Goal: Task Accomplishment & Management: Manage account settings

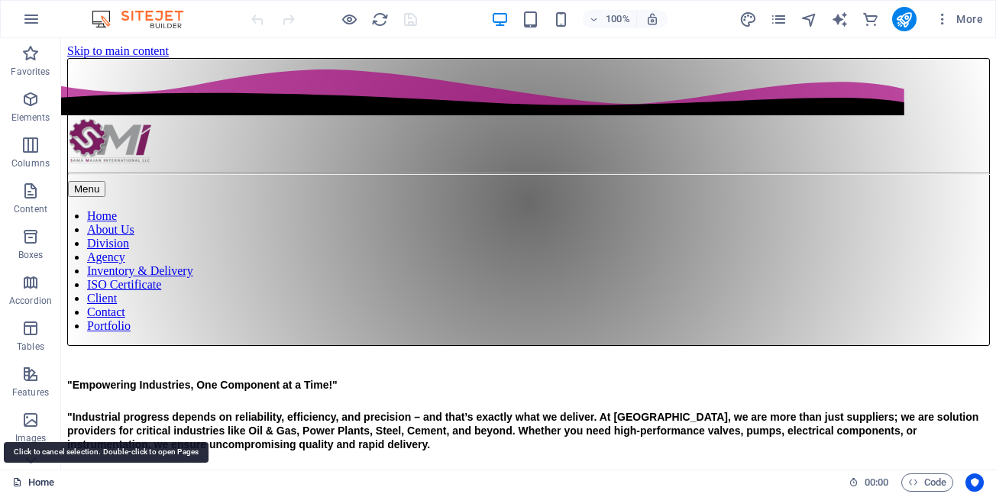
click at [30, 487] on link "Home" at bounding box center [33, 482] width 42 height 18
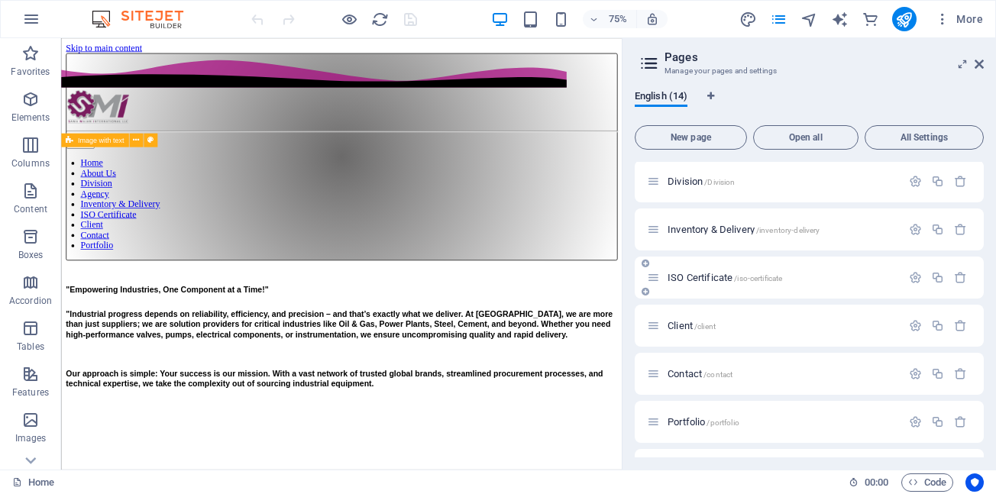
scroll to position [153, 0]
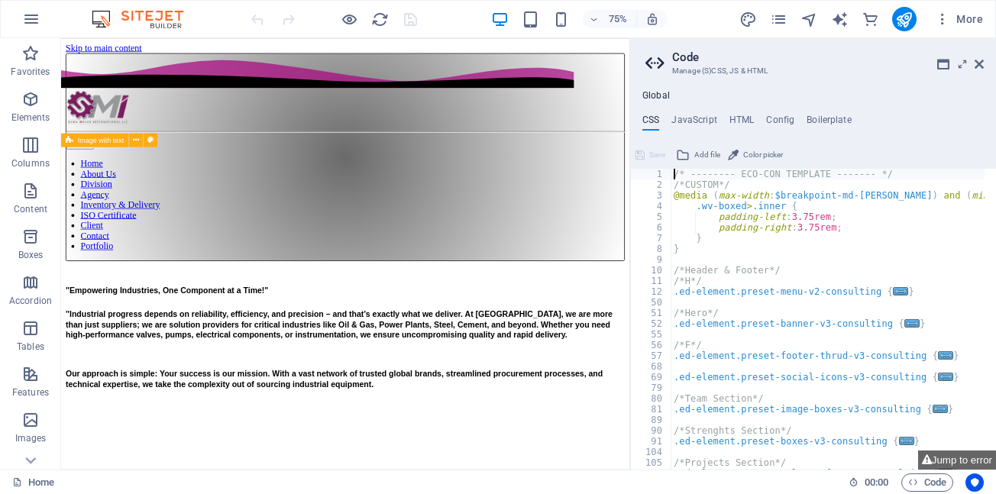
click at [701, 323] on div "/* -------- ECO-CON TEMPLATE ------- */ /*CUSTOM*/ @media ( max-width : $breakp…" at bounding box center [867, 324] width 392 height 311
type textarea ".ed-element.preset-banner-v3-consulting {"
click at [977, 68] on icon at bounding box center [978, 64] width 9 height 12
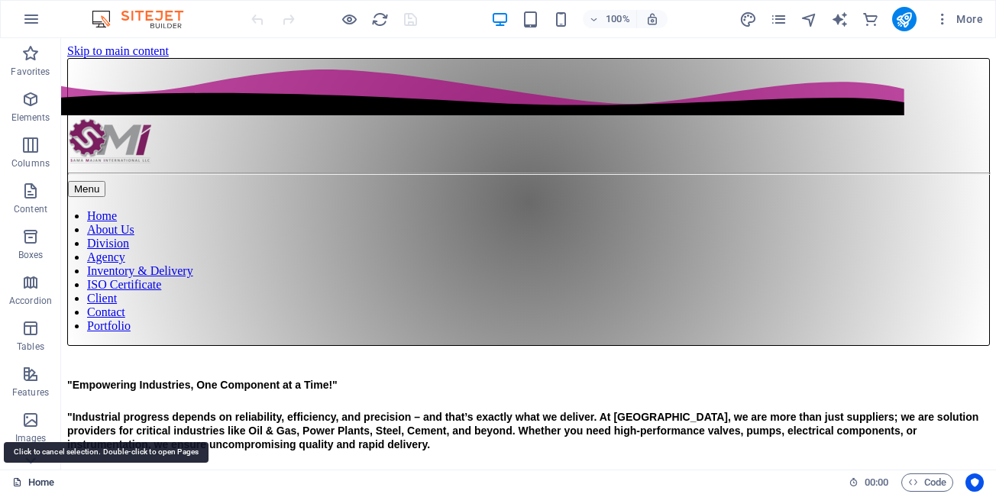
click at [33, 486] on link "Home" at bounding box center [33, 482] width 42 height 18
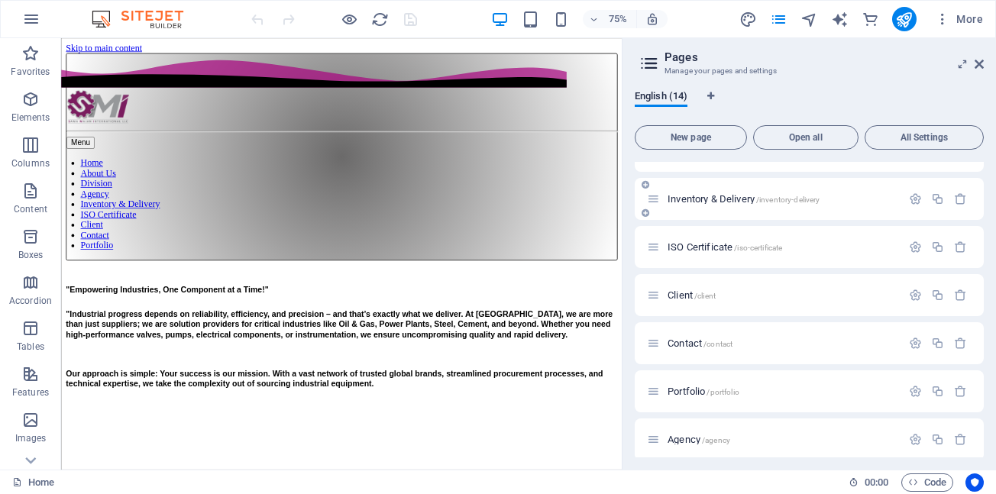
scroll to position [229, 0]
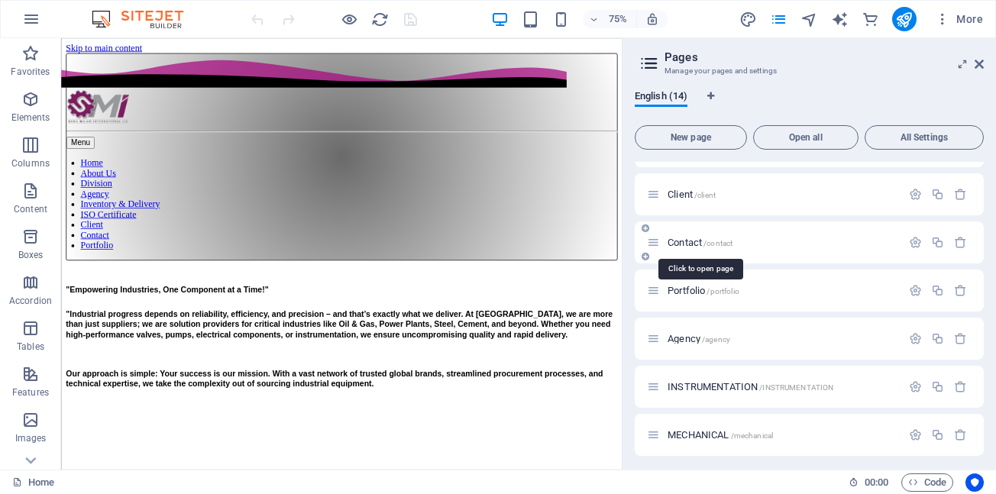
click at [698, 246] on span "Contact /contact" at bounding box center [699, 242] width 65 height 11
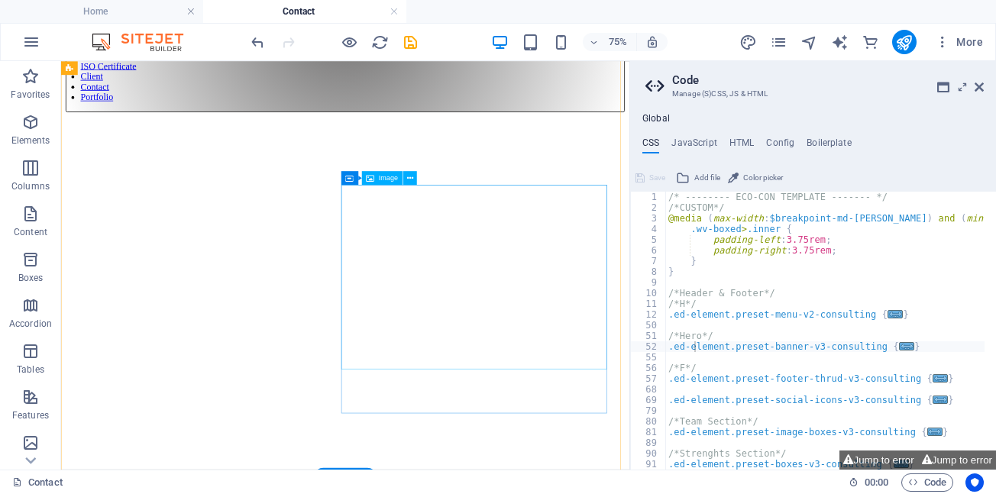
scroll to position [0, 0]
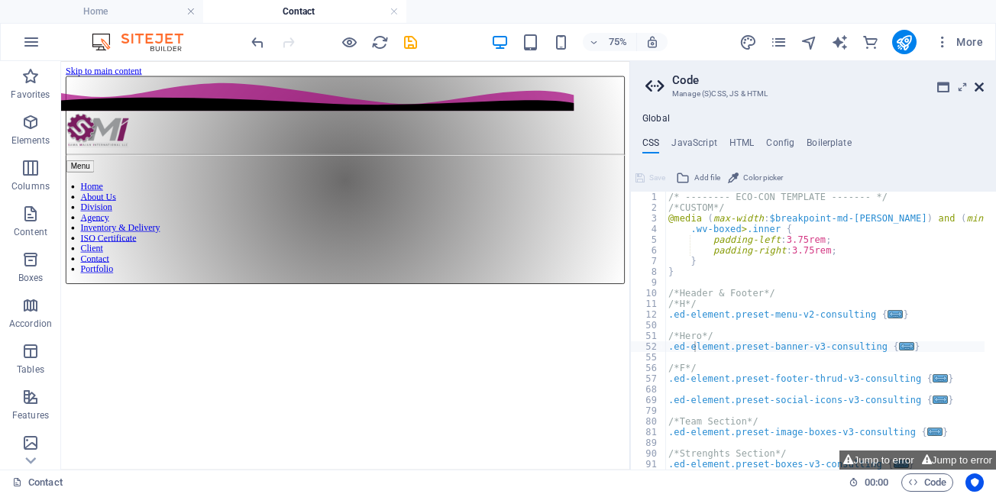
drag, startPoint x: 980, startPoint y: 87, endPoint x: 917, endPoint y: 30, distance: 84.9
click at [980, 87] on icon at bounding box center [978, 87] width 9 height 12
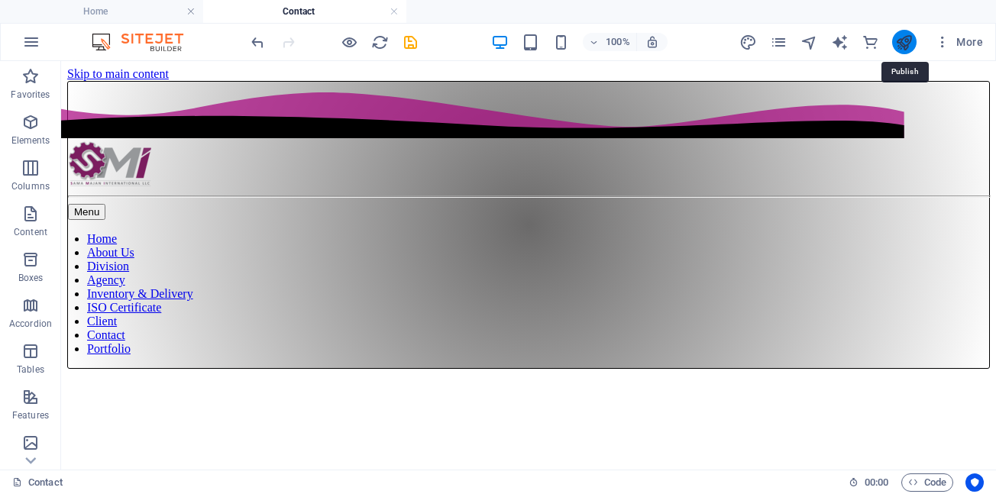
click at [903, 44] on icon "publish" at bounding box center [904, 43] width 18 height 18
checkbox input "false"
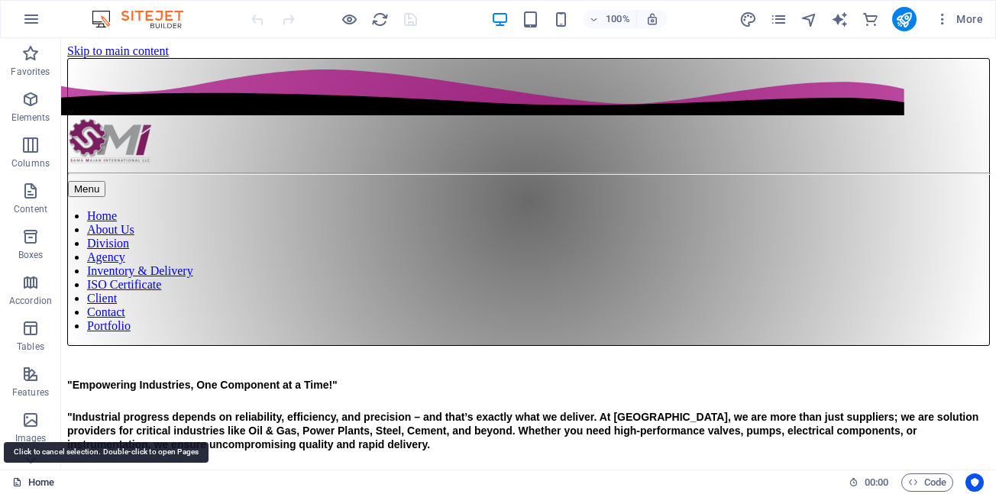
click at [46, 483] on link "Home" at bounding box center [33, 482] width 42 height 18
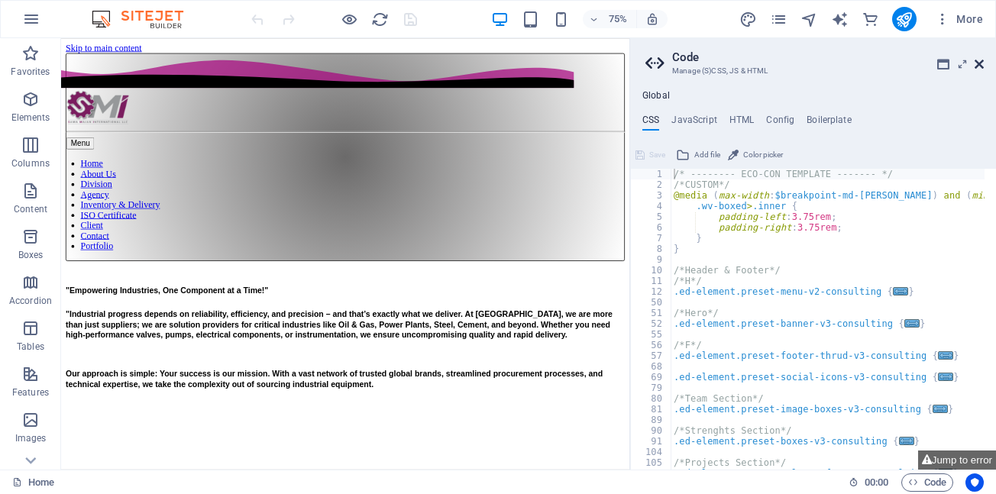
drag, startPoint x: 982, startPoint y: 64, endPoint x: 844, endPoint y: 55, distance: 138.5
click at [982, 64] on icon at bounding box center [978, 64] width 9 height 12
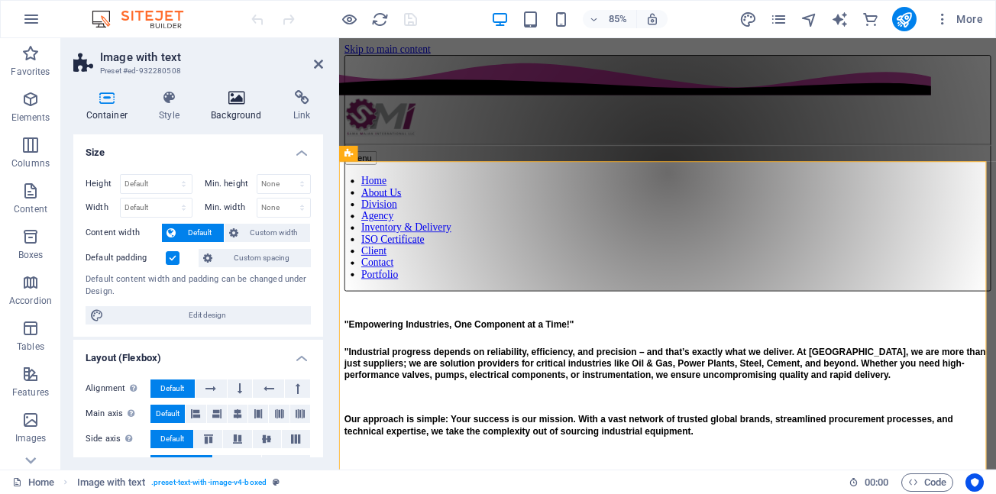
click at [238, 101] on icon at bounding box center [237, 97] width 76 height 15
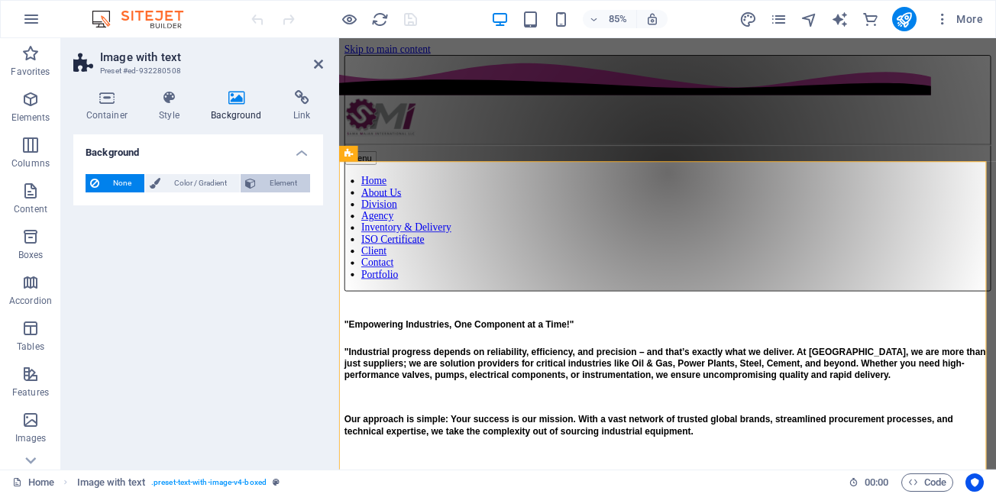
click at [286, 182] on span "Element" at bounding box center [282, 183] width 45 height 18
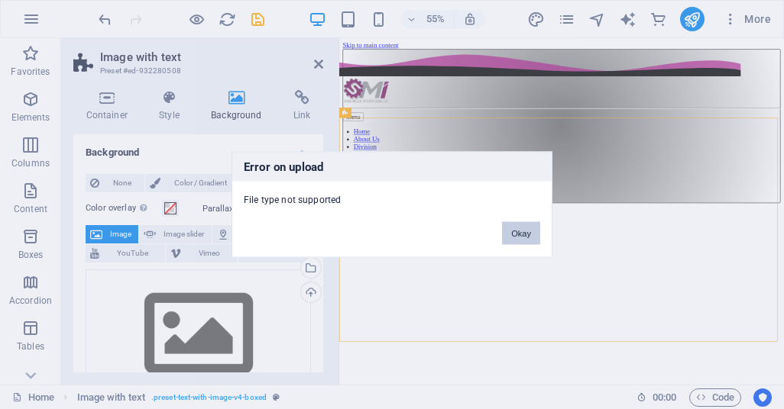
click at [513, 239] on button "Okay" at bounding box center [521, 233] width 38 height 23
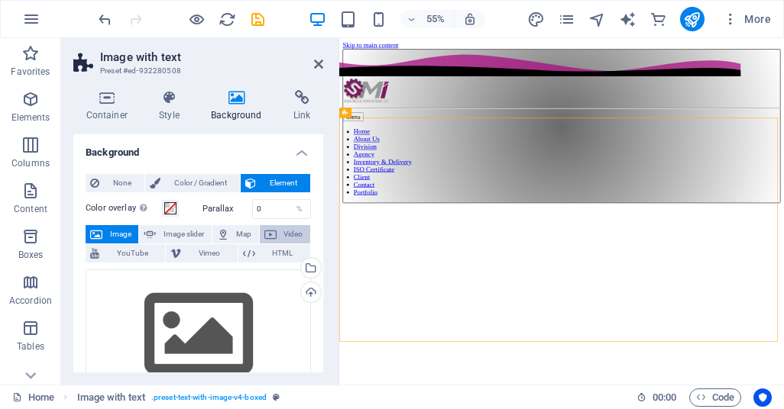
click at [294, 234] on span "Video" at bounding box center [293, 234] width 24 height 18
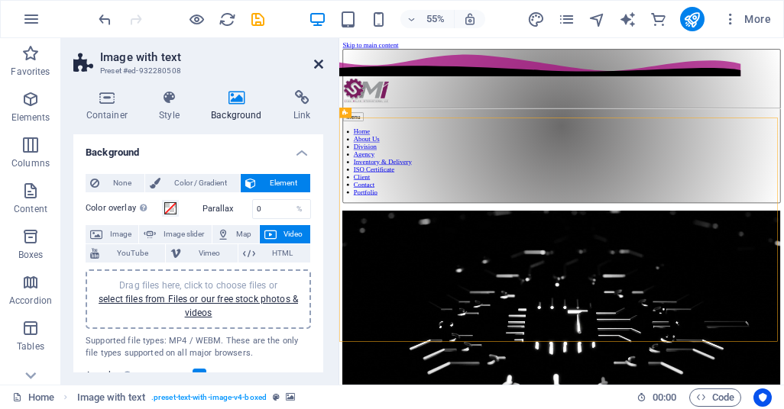
click at [318, 66] on icon at bounding box center [318, 64] width 9 height 12
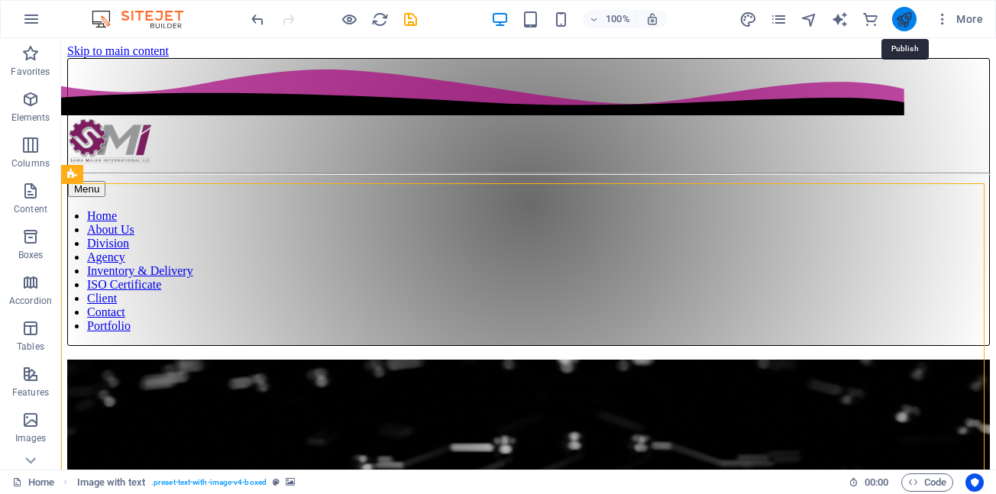
click at [904, 18] on icon "publish" at bounding box center [904, 20] width 18 height 18
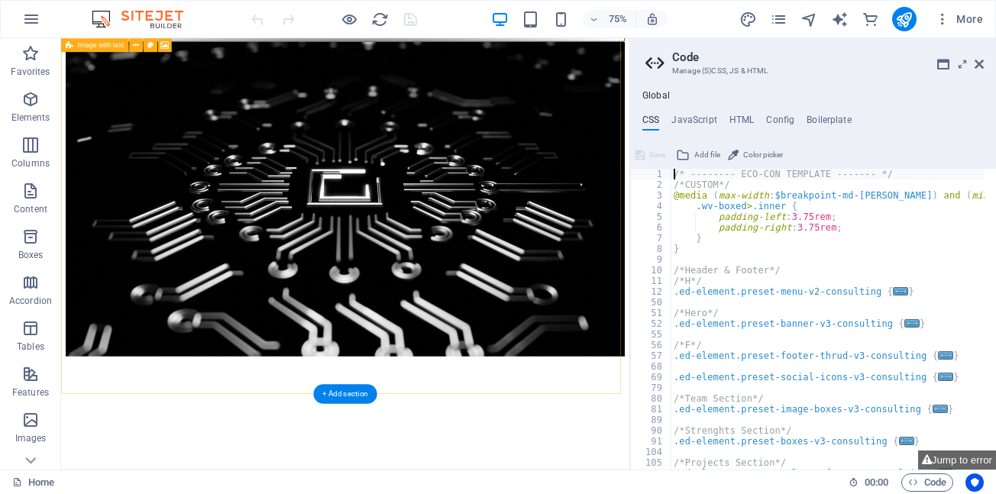
scroll to position [316, 0]
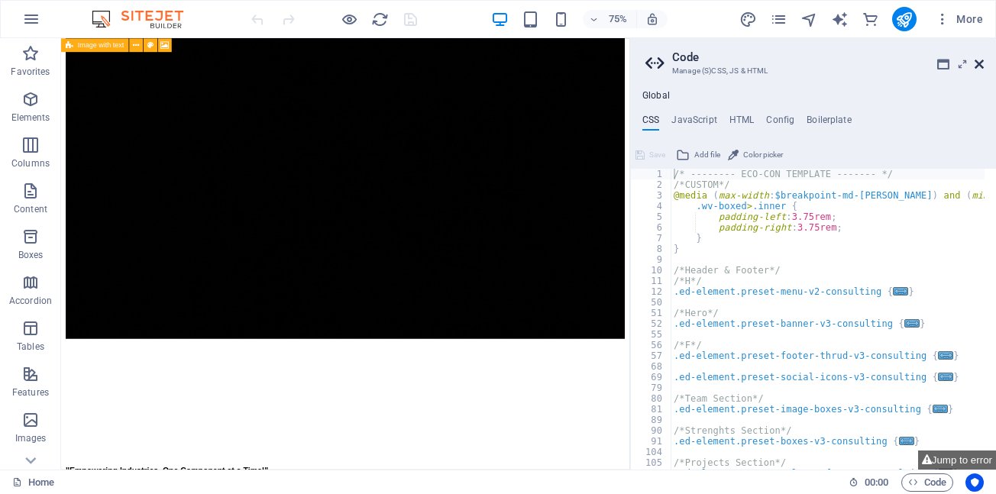
click at [977, 63] on icon at bounding box center [978, 64] width 9 height 12
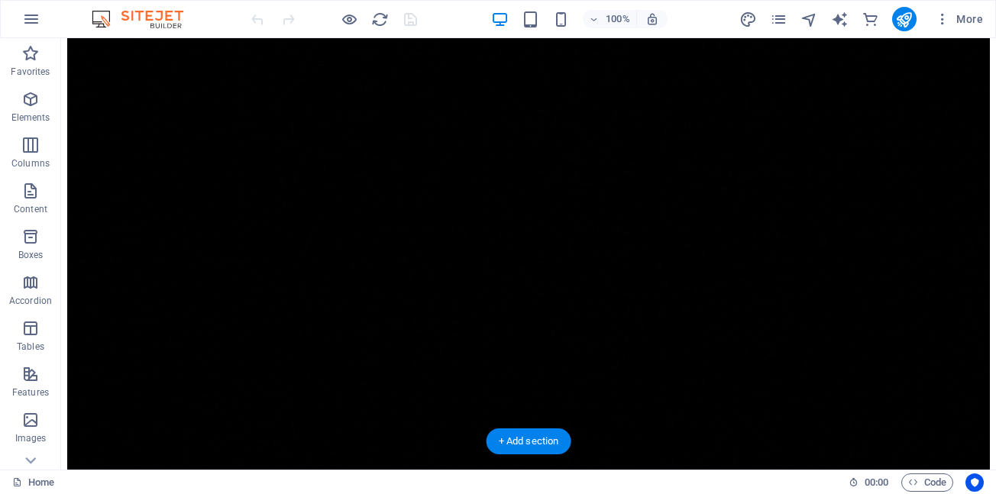
scroll to position [469, 0]
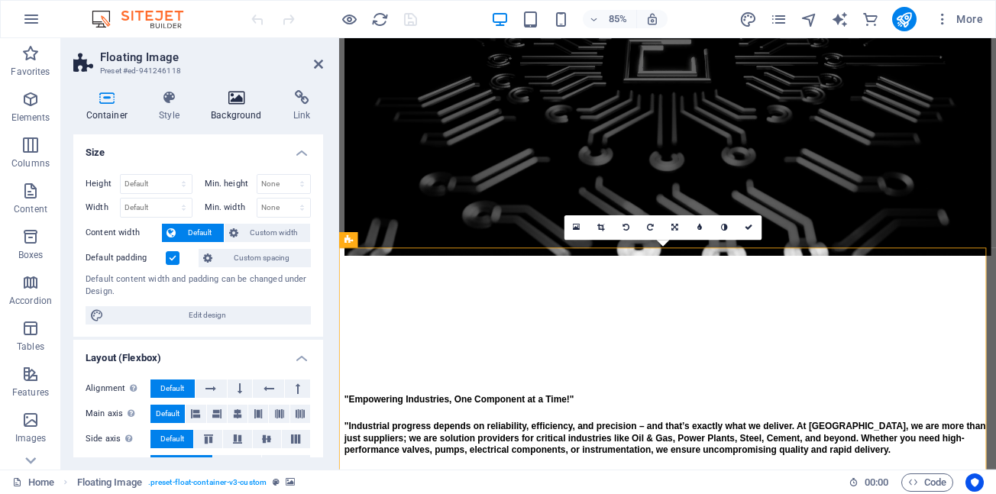
click at [235, 105] on h4 "Background" at bounding box center [240, 106] width 82 height 32
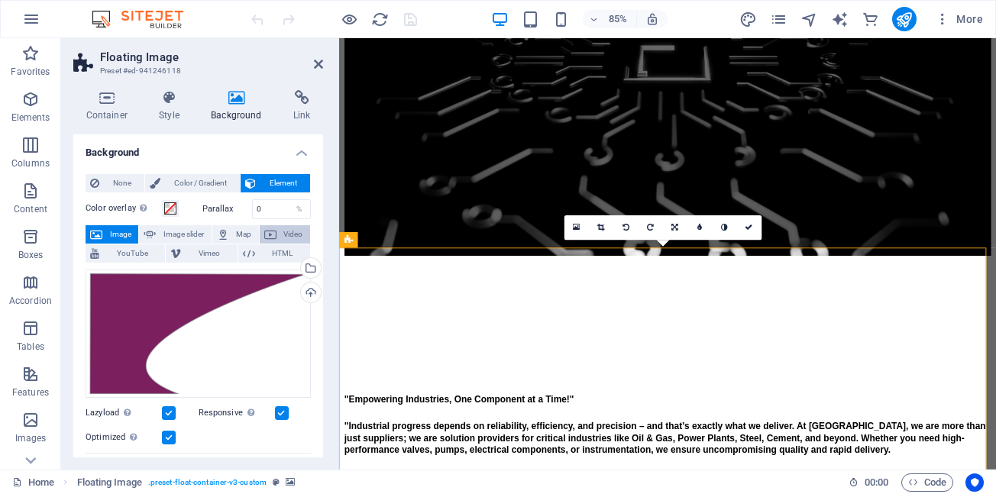
click at [296, 234] on span "Video" at bounding box center [293, 234] width 24 height 18
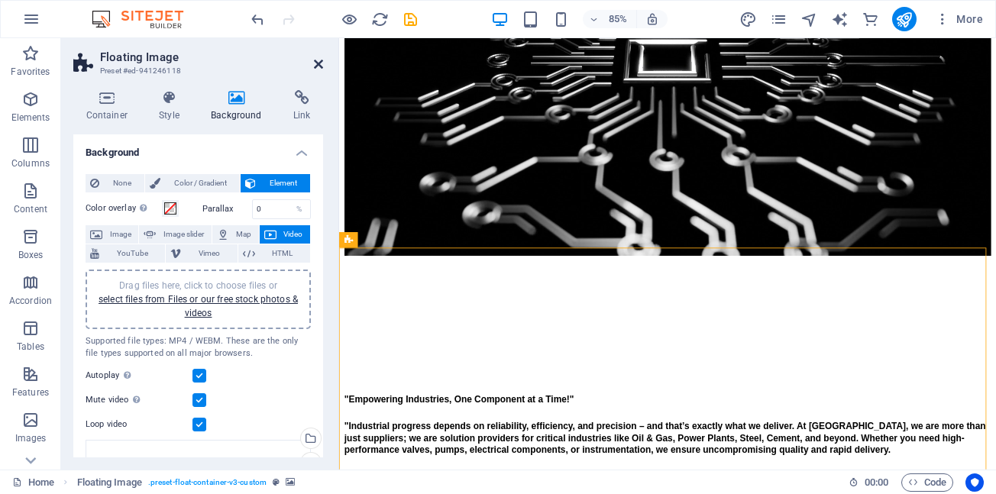
click at [318, 63] on icon at bounding box center [318, 64] width 9 height 12
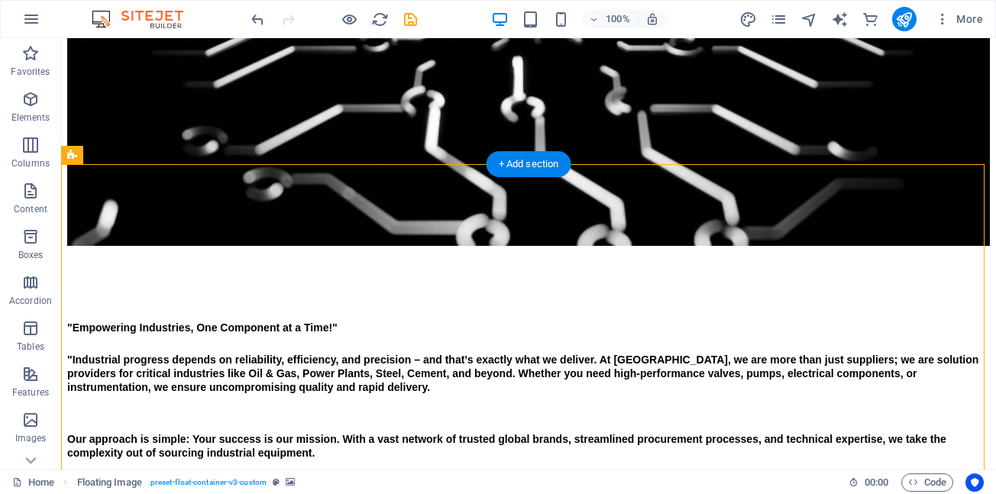
scroll to position [622, 0]
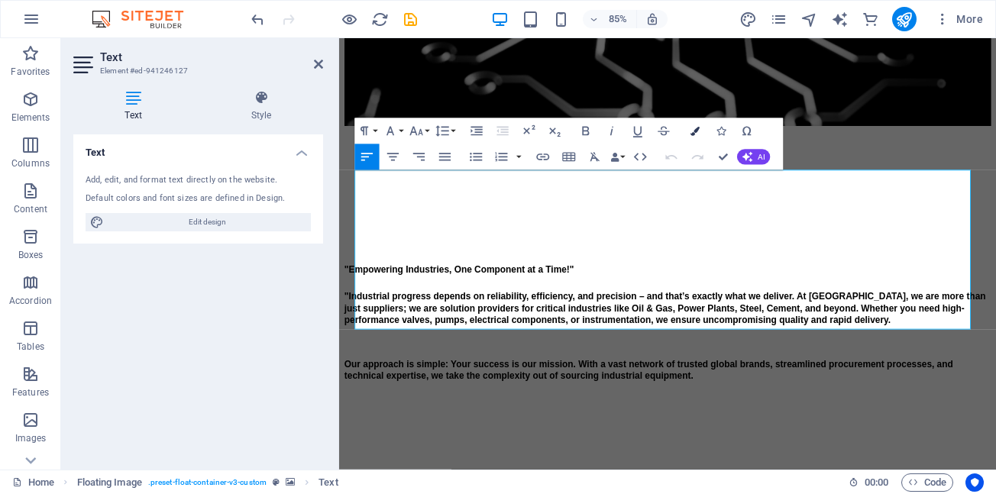
click at [695, 134] on icon "button" at bounding box center [694, 130] width 9 height 9
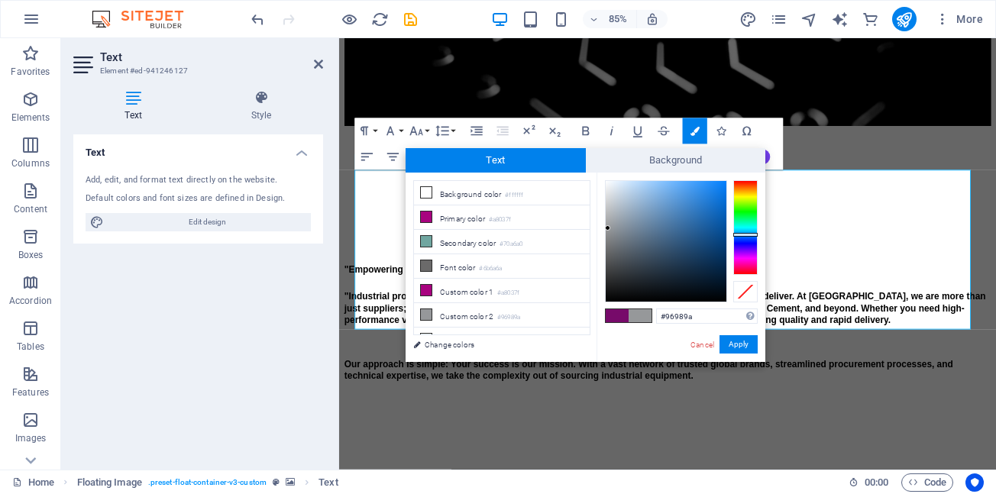
click at [637, 318] on span at bounding box center [640, 315] width 23 height 13
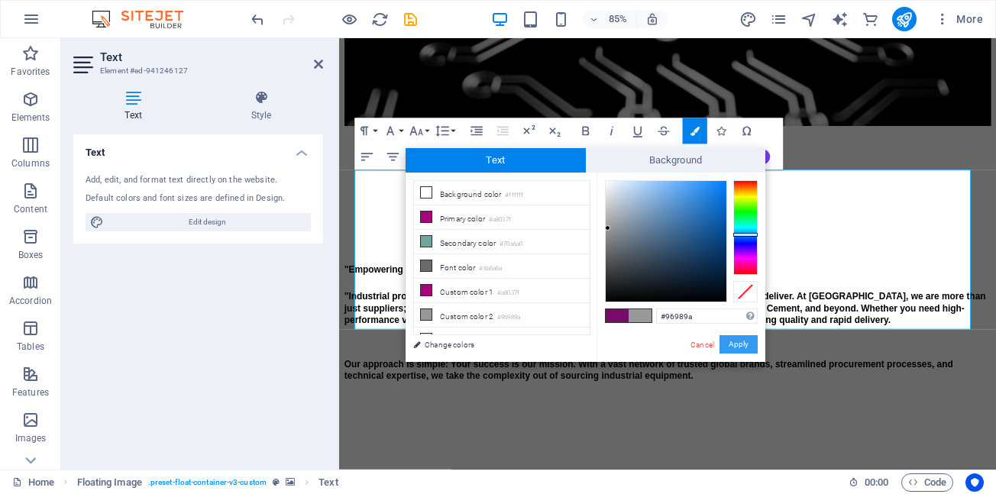
click at [738, 347] on button "Apply" at bounding box center [738, 344] width 38 height 18
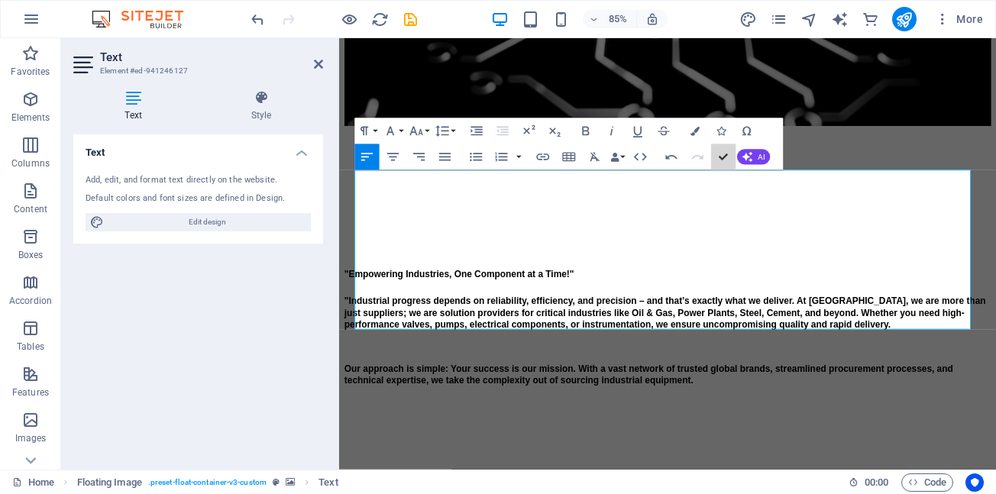
scroll to position [627, 0]
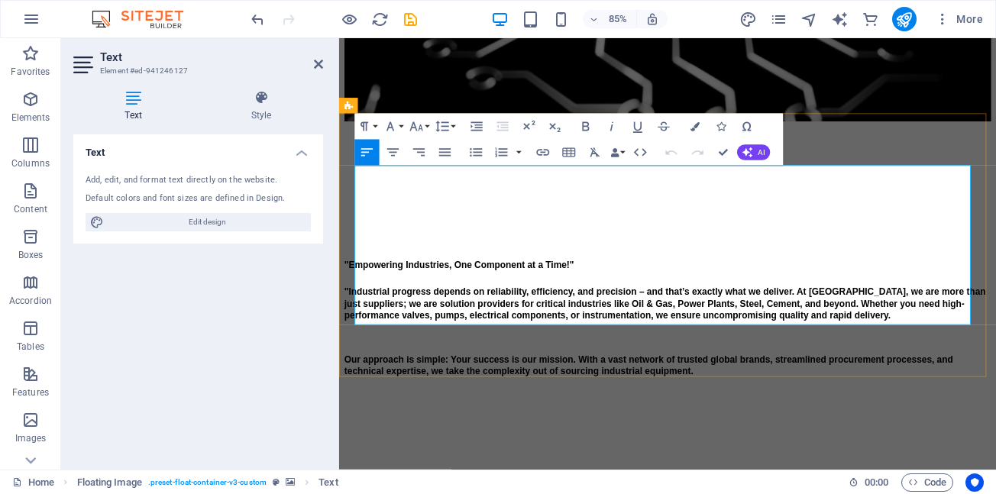
click at [262, 99] on icon at bounding box center [261, 97] width 124 height 15
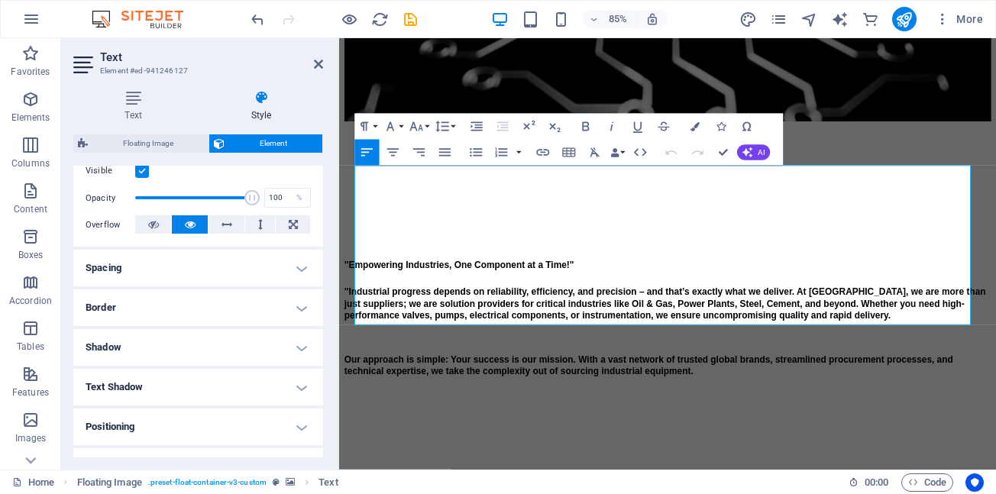
scroll to position [229, 0]
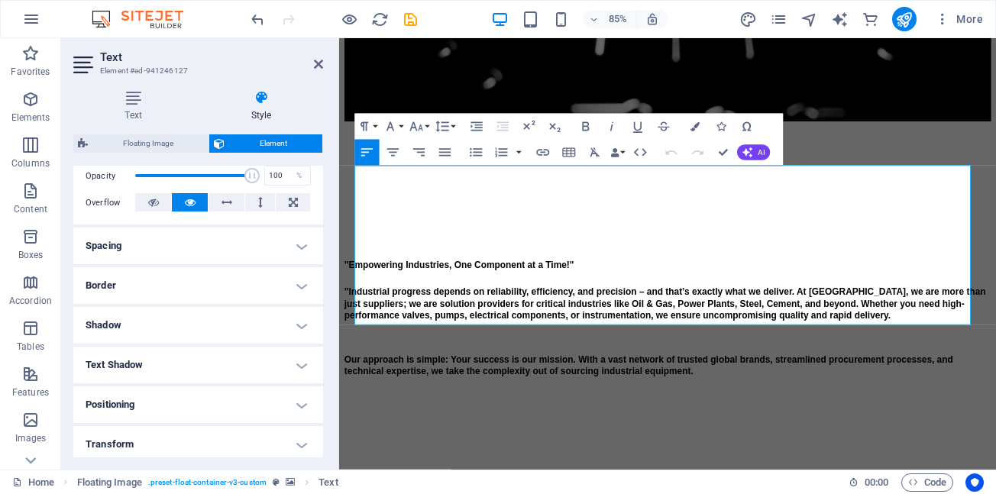
click at [297, 367] on h4 "Text Shadow" at bounding box center [198, 365] width 250 height 37
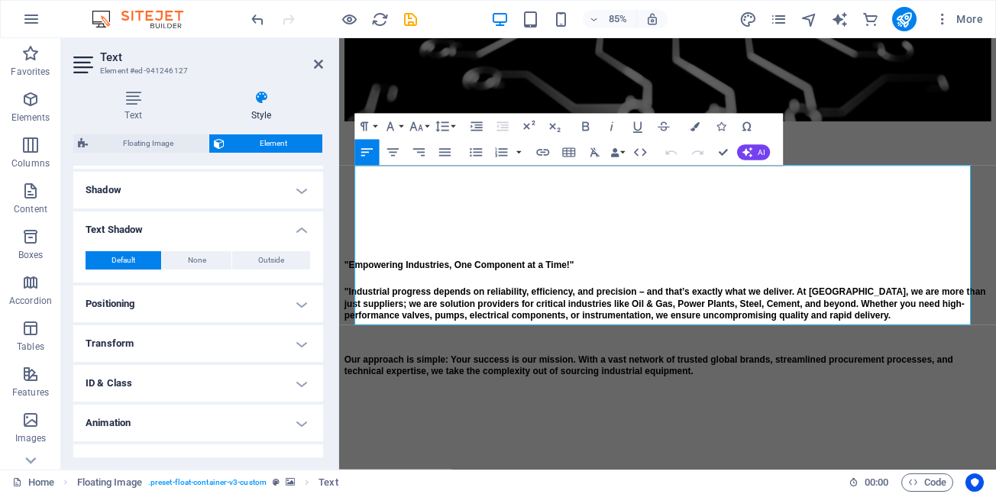
scroll to position [382, 0]
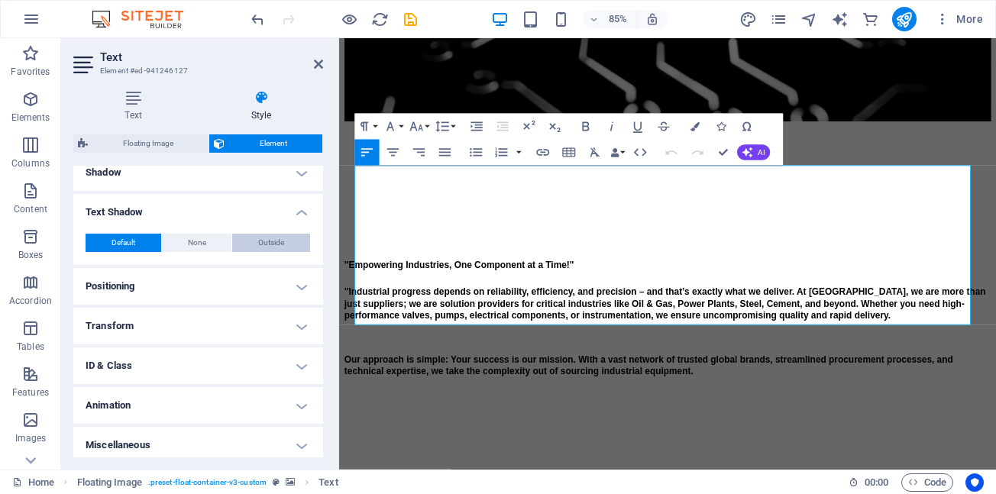
click at [266, 243] on span "Outside" at bounding box center [271, 243] width 26 height 18
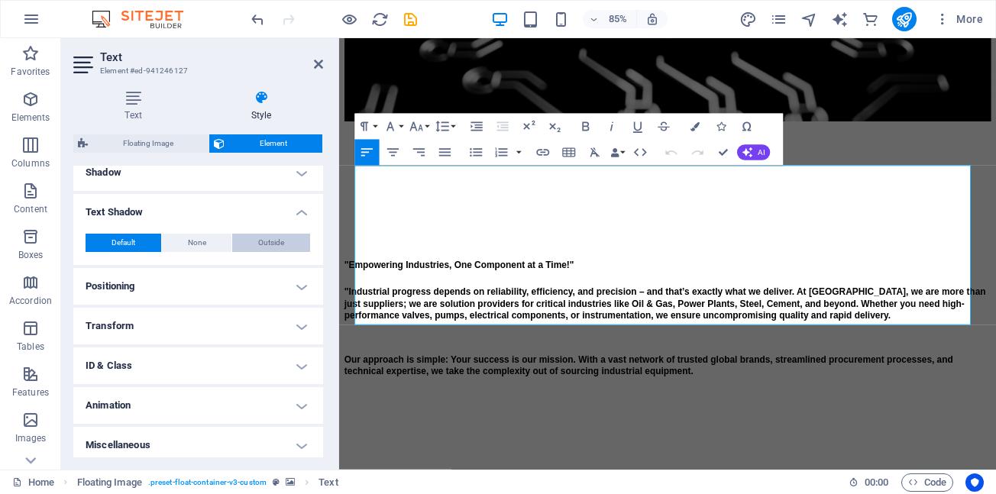
type input "rgba(0, 0, 0, 0.2)"
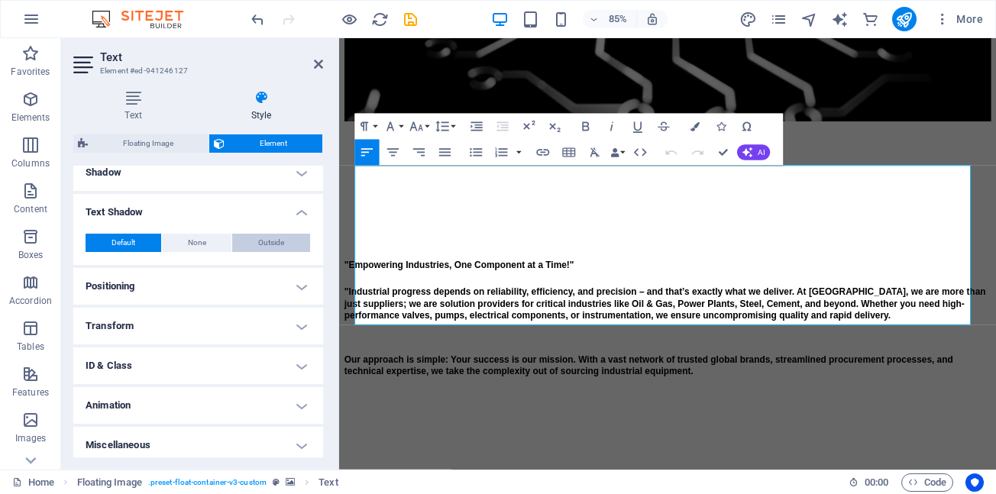
type input "2"
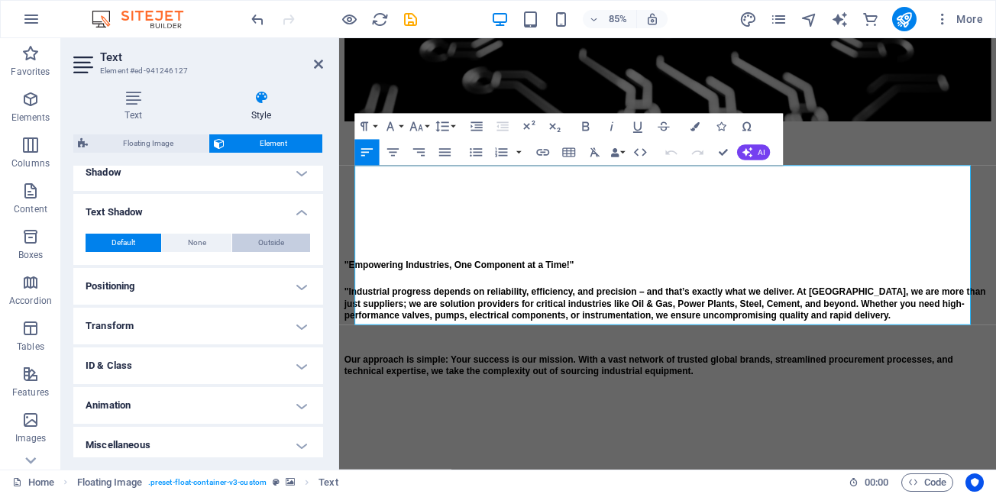
type input "2"
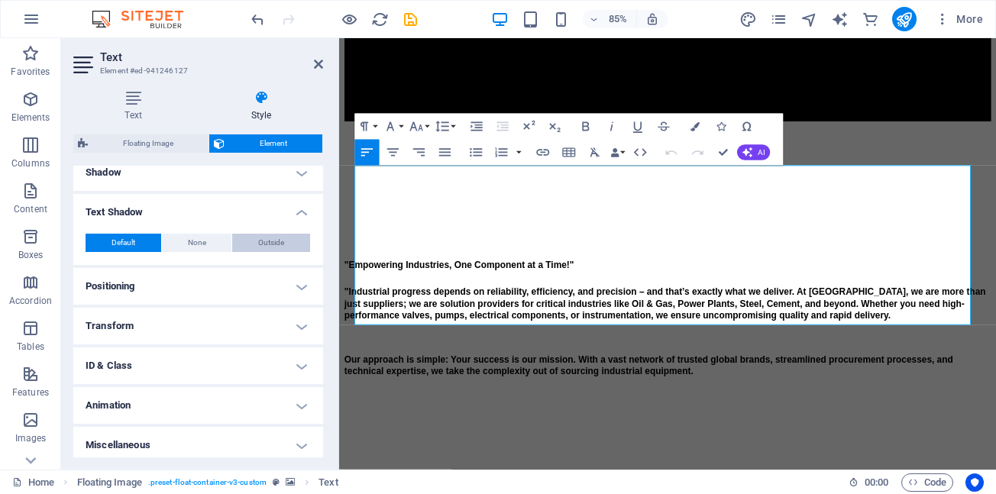
type input "4"
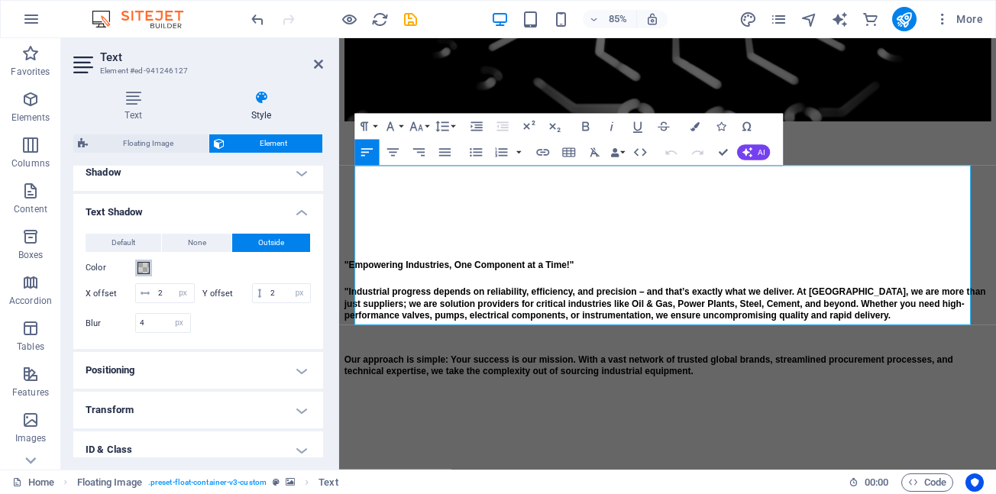
click at [142, 270] on span at bounding box center [143, 268] width 12 height 12
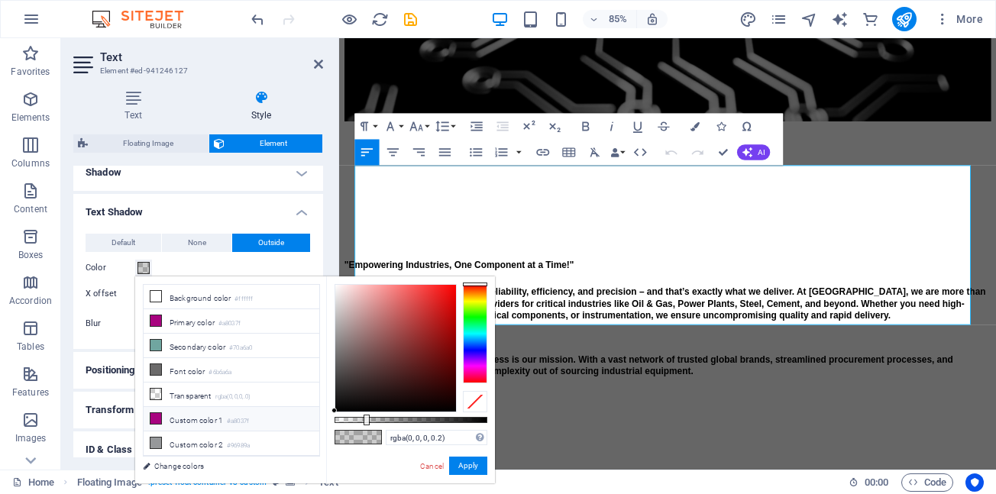
click at [154, 414] on icon at bounding box center [155, 418] width 11 height 11
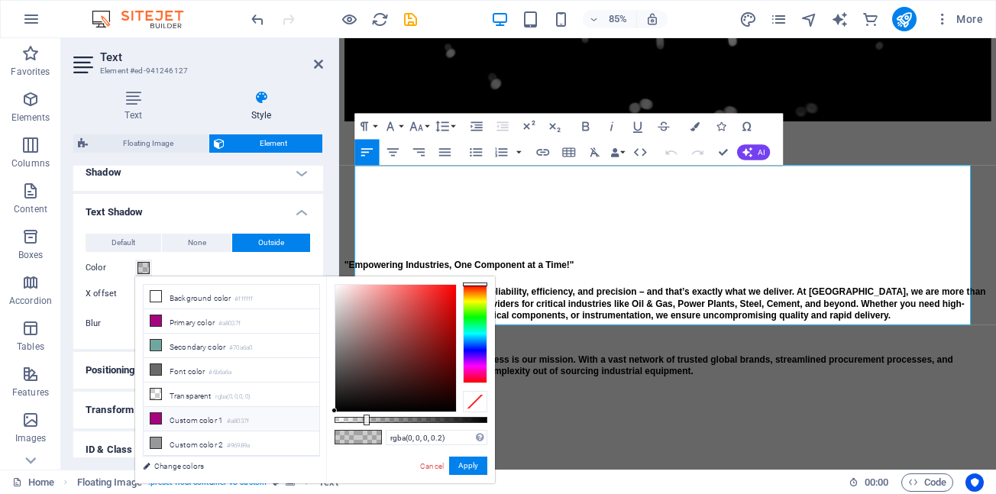
type input "#a8037f"
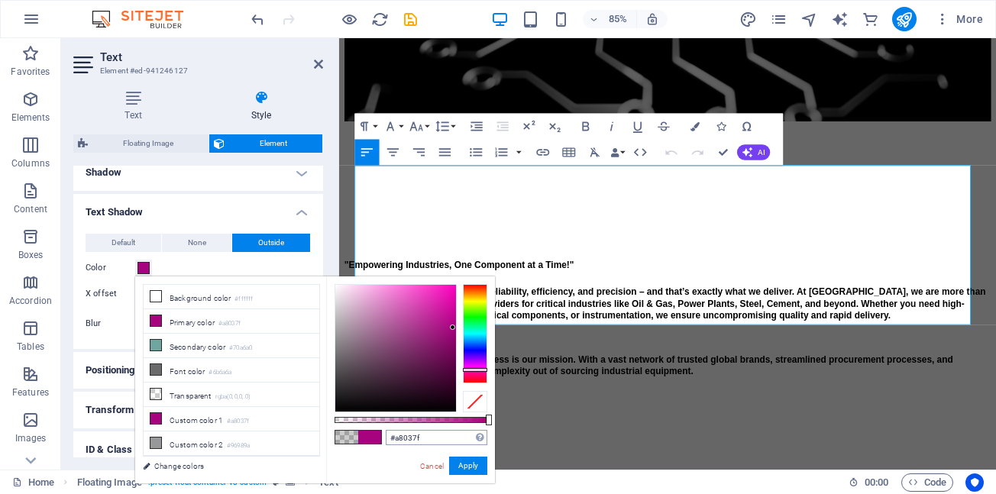
drag, startPoint x: 365, startPoint y: 438, endPoint x: 390, endPoint y: 443, distance: 25.8
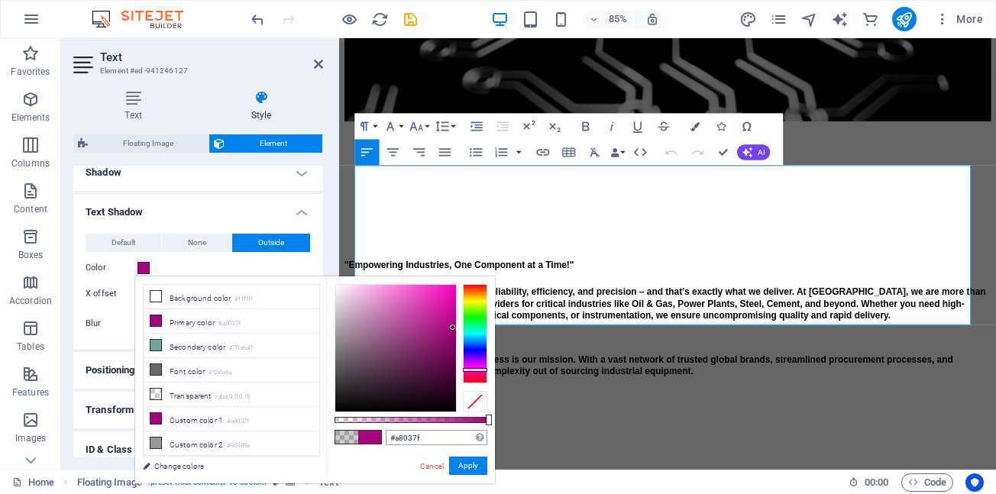
click at [366, 438] on span at bounding box center [369, 437] width 23 height 13
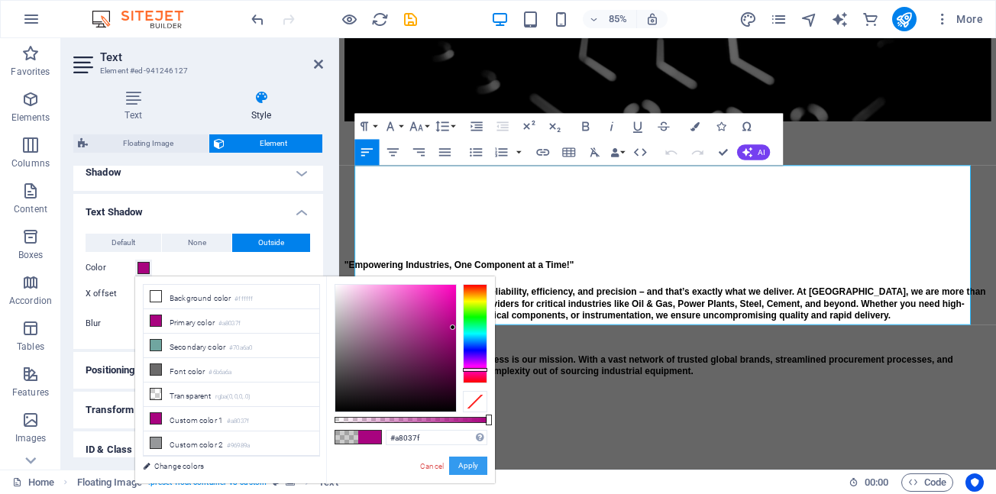
click at [473, 468] on button "Apply" at bounding box center [468, 466] width 38 height 18
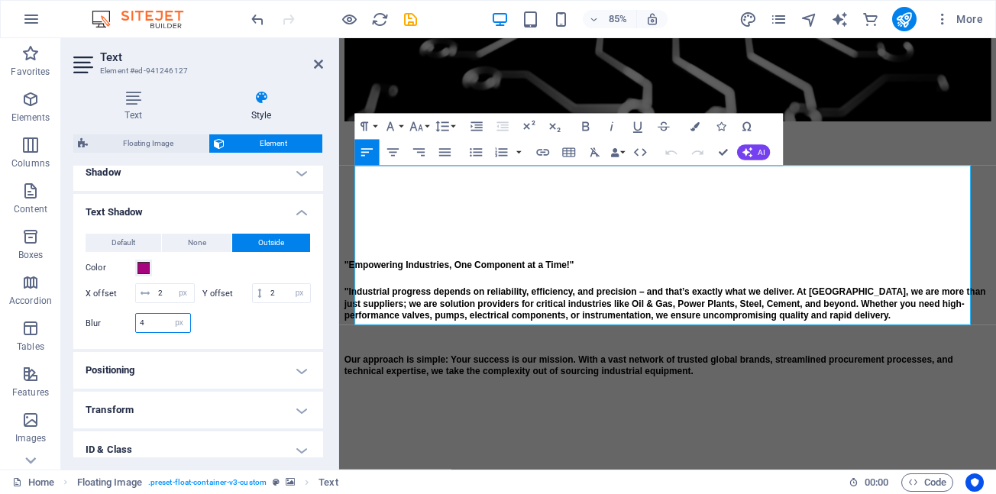
click at [159, 332] on input "4" at bounding box center [163, 323] width 54 height 18
type input "2"
drag, startPoint x: 722, startPoint y: 152, endPoint x: 661, endPoint y: 115, distance: 71.6
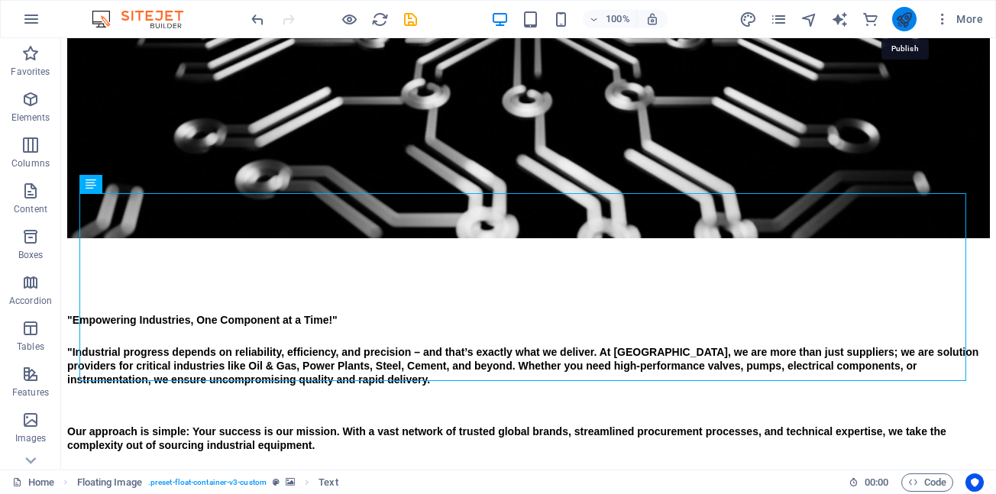
click at [902, 21] on icon "publish" at bounding box center [904, 20] width 18 height 18
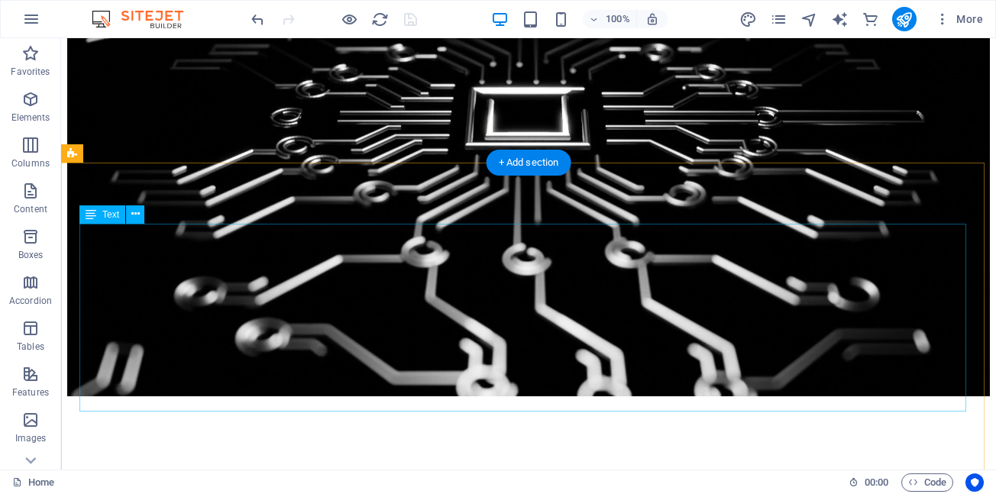
scroll to position [398, 0]
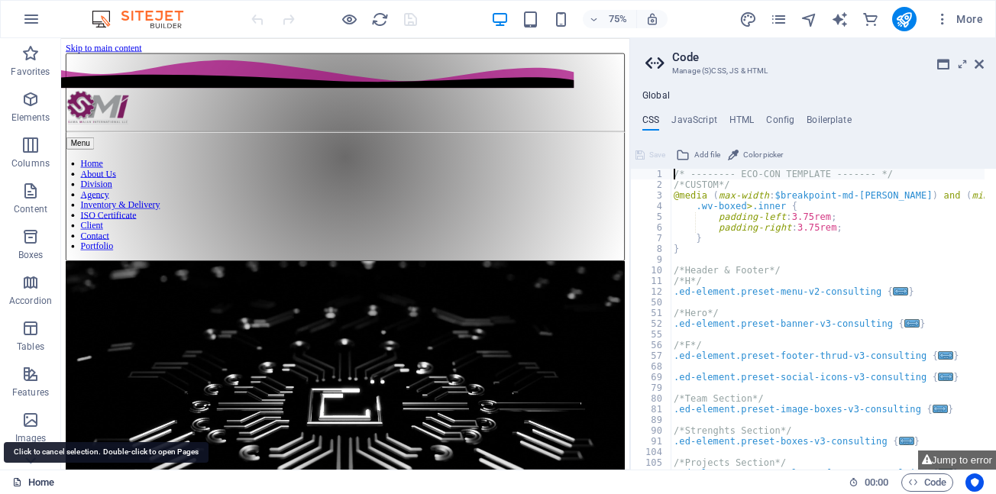
click at [46, 483] on link "Home" at bounding box center [33, 482] width 42 height 18
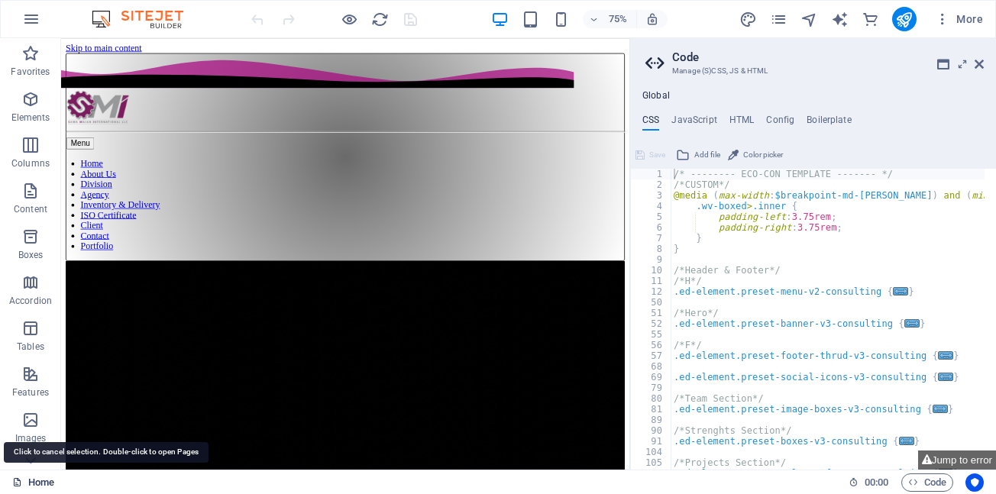
click at [46, 483] on link "Home" at bounding box center [33, 482] width 42 height 18
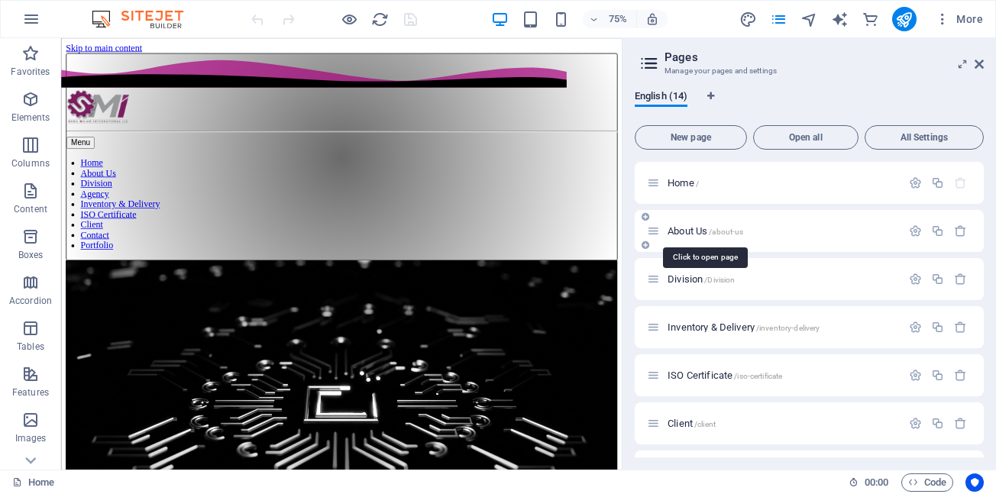
click at [688, 234] on span "About Us /about-us" at bounding box center [705, 230] width 76 height 11
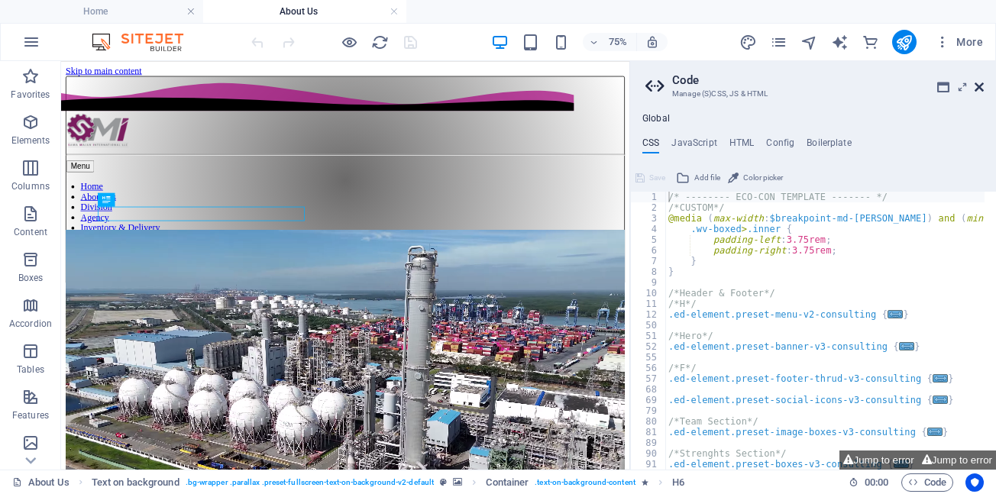
drag, startPoint x: 981, startPoint y: 88, endPoint x: 917, endPoint y: 27, distance: 88.6
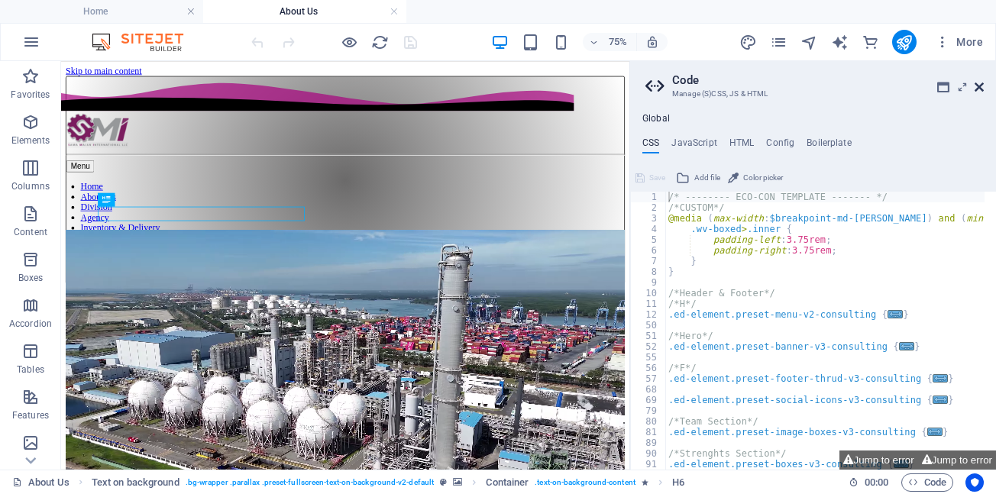
click at [981, 88] on icon at bounding box center [978, 87] width 9 height 12
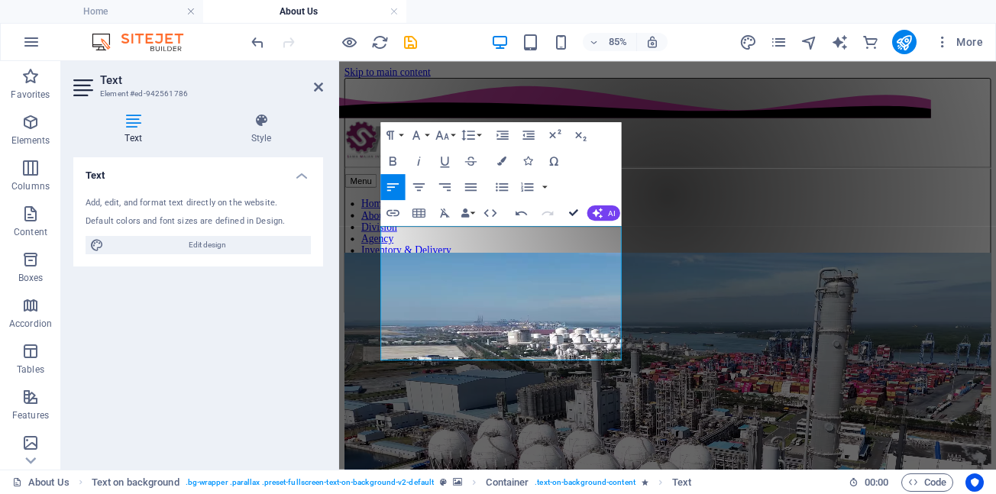
drag, startPoint x: 573, startPoint y: 215, endPoint x: 508, endPoint y: 154, distance: 88.6
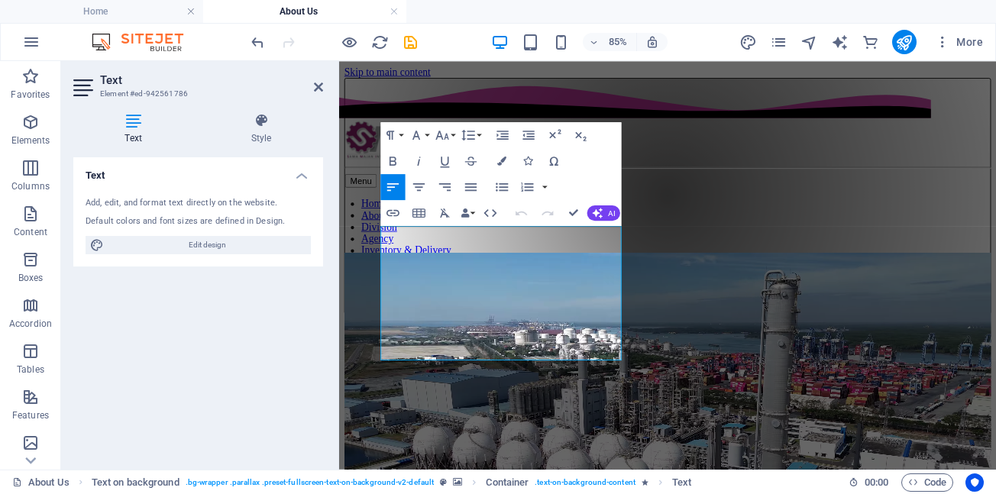
drag, startPoint x: 617, startPoint y: 263, endPoint x: 297, endPoint y: 265, distance: 320.0
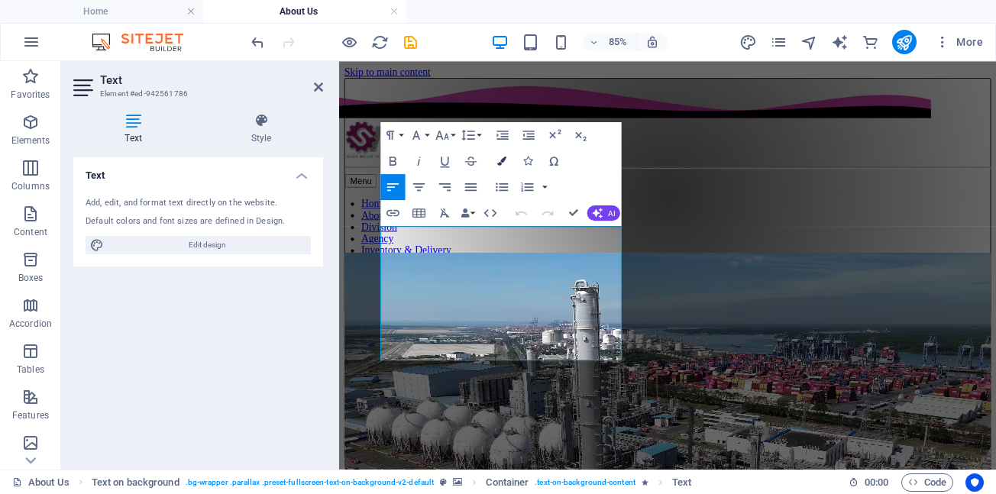
click at [502, 162] on icon "button" at bounding box center [501, 161] width 9 height 9
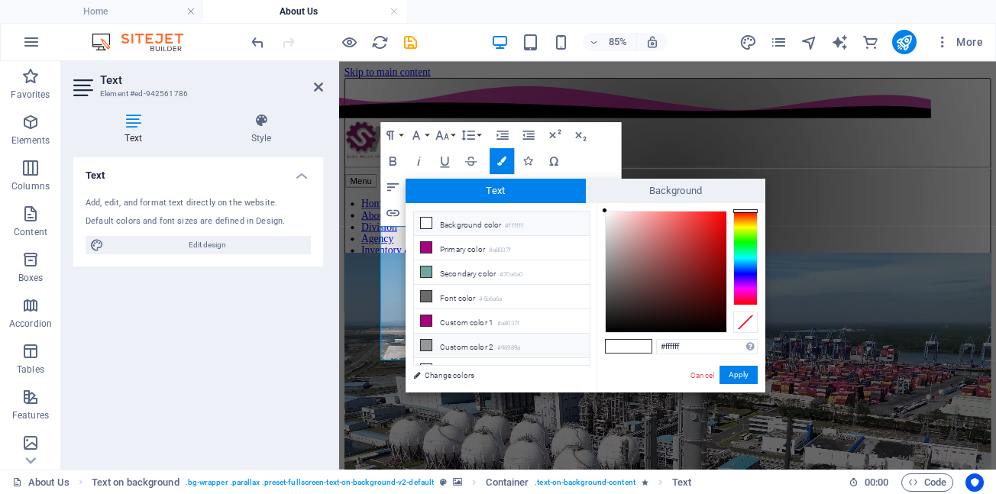
click at [428, 341] on icon at bounding box center [426, 345] width 11 height 11
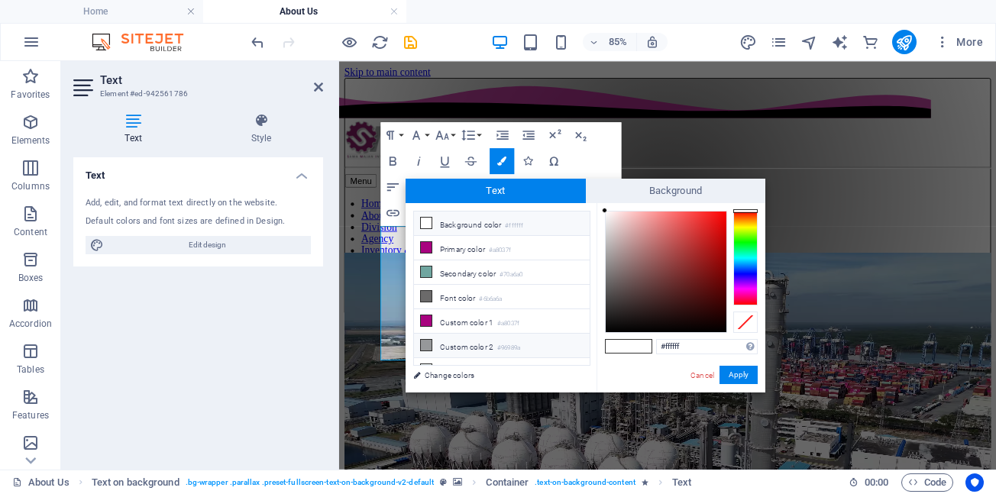
type input "#96989a"
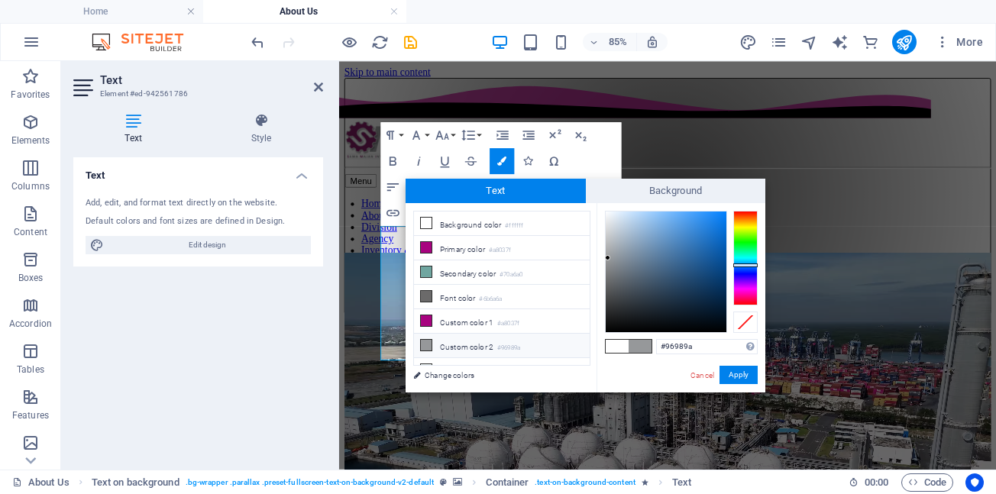
click at [635, 349] on span at bounding box center [640, 346] width 23 height 13
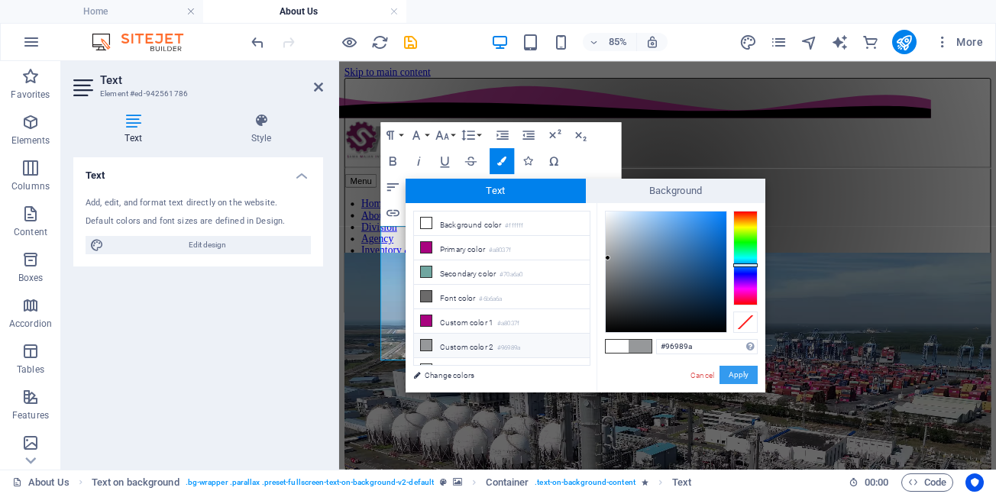
click at [742, 375] on button "Apply" at bounding box center [738, 375] width 38 height 18
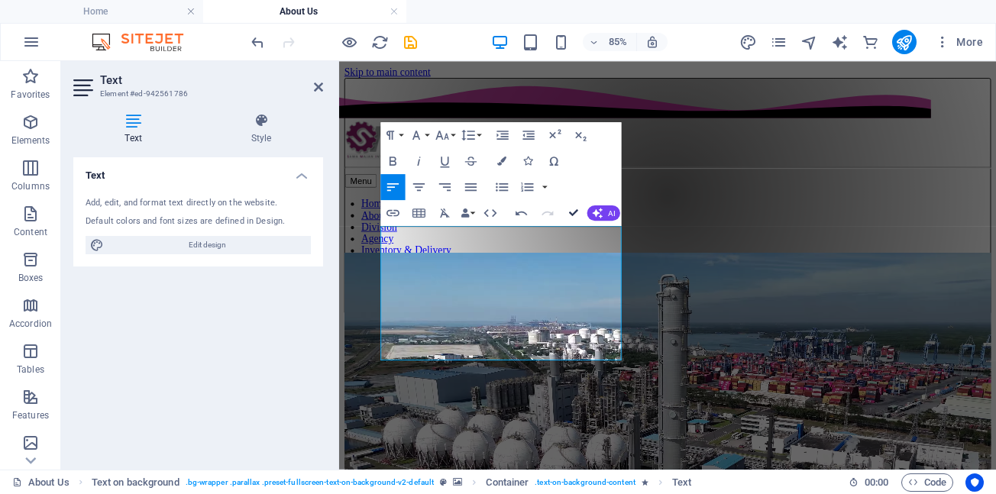
drag, startPoint x: 571, startPoint y: 215, endPoint x: 489, endPoint y: 167, distance: 95.1
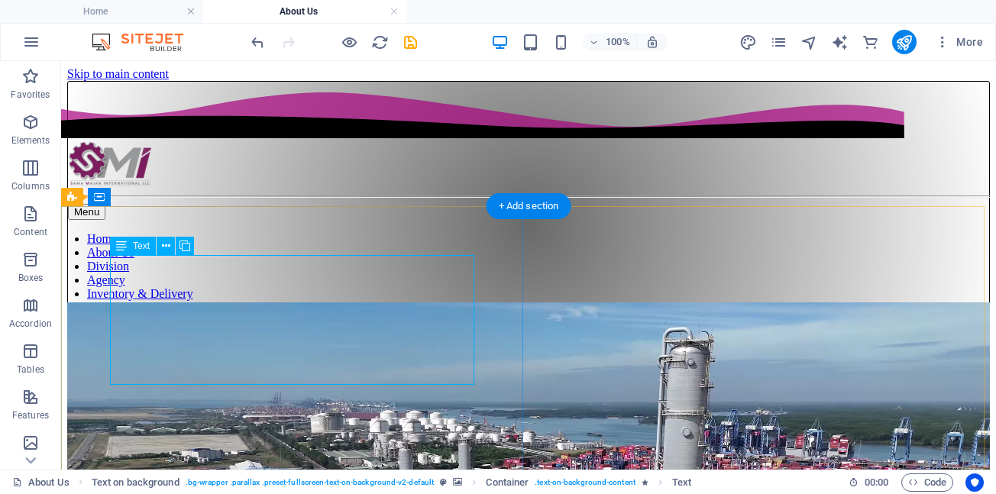
scroll to position [76, 0]
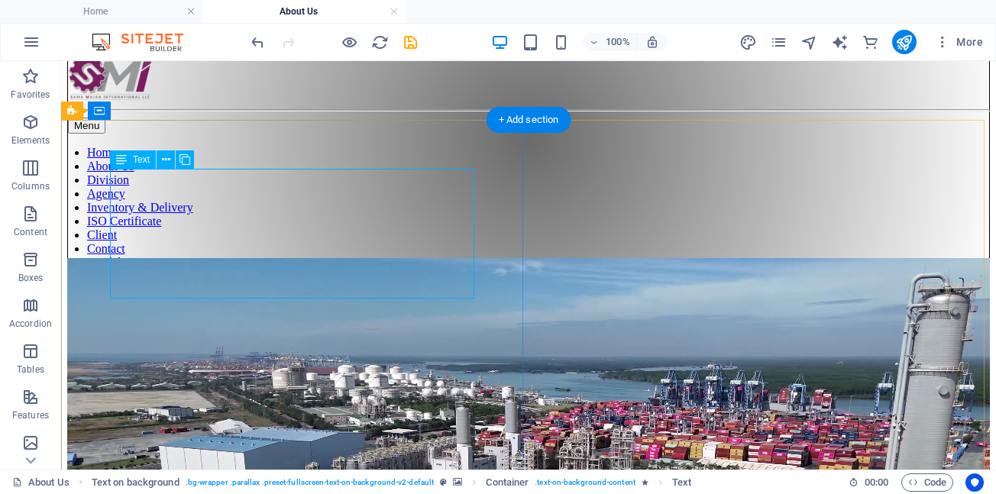
scroll to position [96, 0]
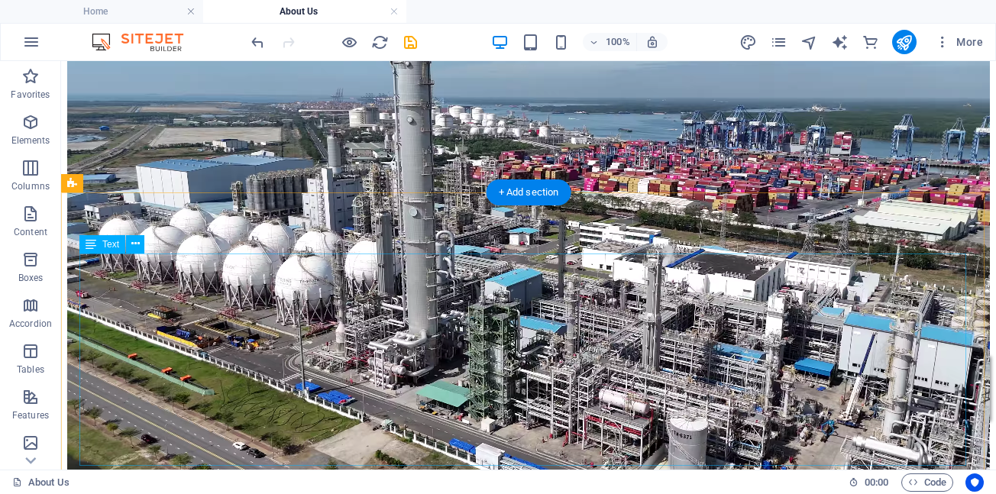
scroll to position [425, 0]
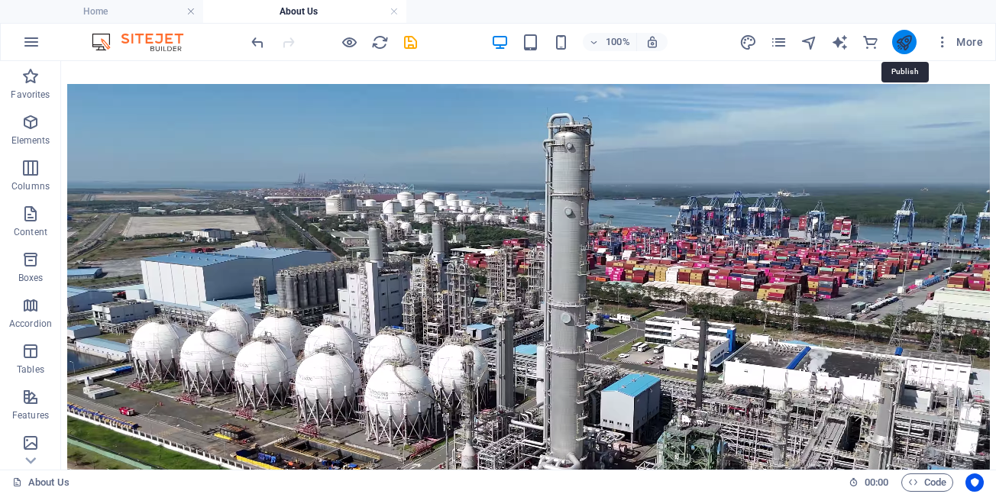
click at [906, 44] on icon "publish" at bounding box center [904, 43] width 18 height 18
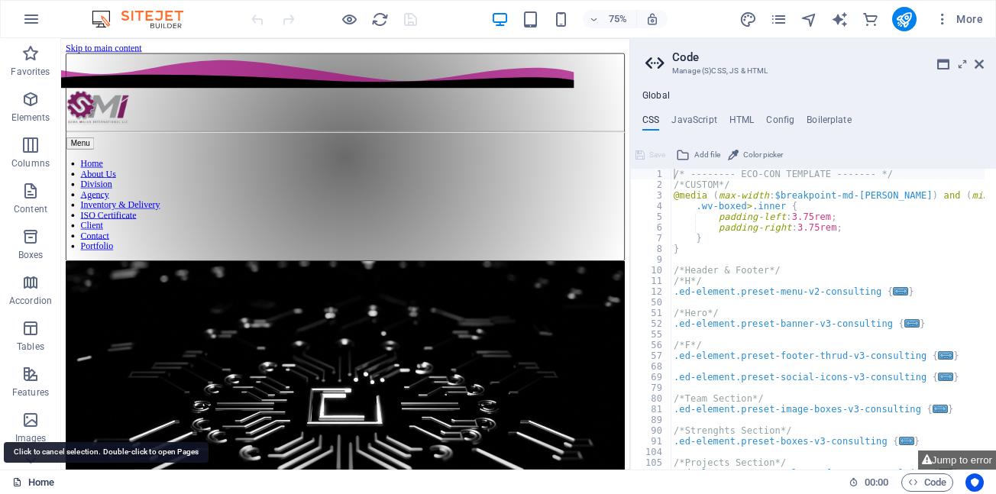
click at [41, 483] on link "Home" at bounding box center [33, 482] width 42 height 18
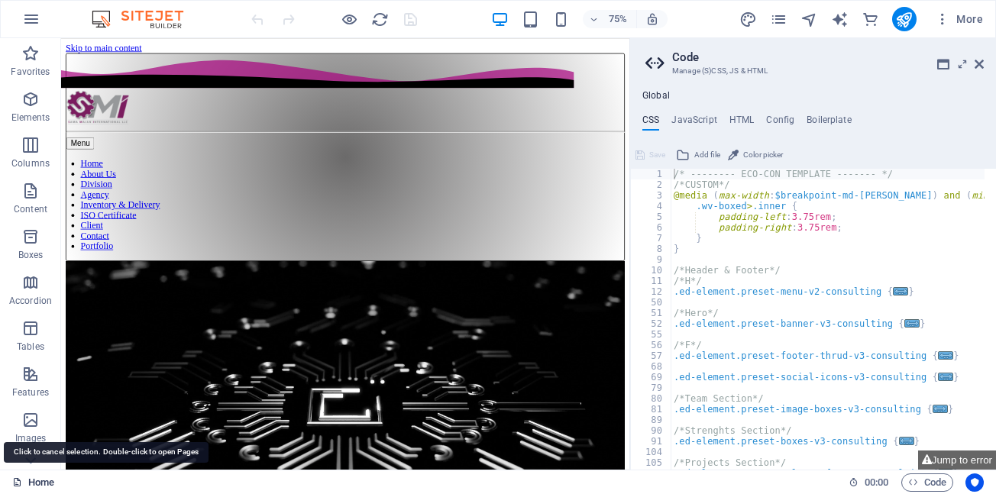
click at [41, 483] on link "Home" at bounding box center [33, 482] width 42 height 18
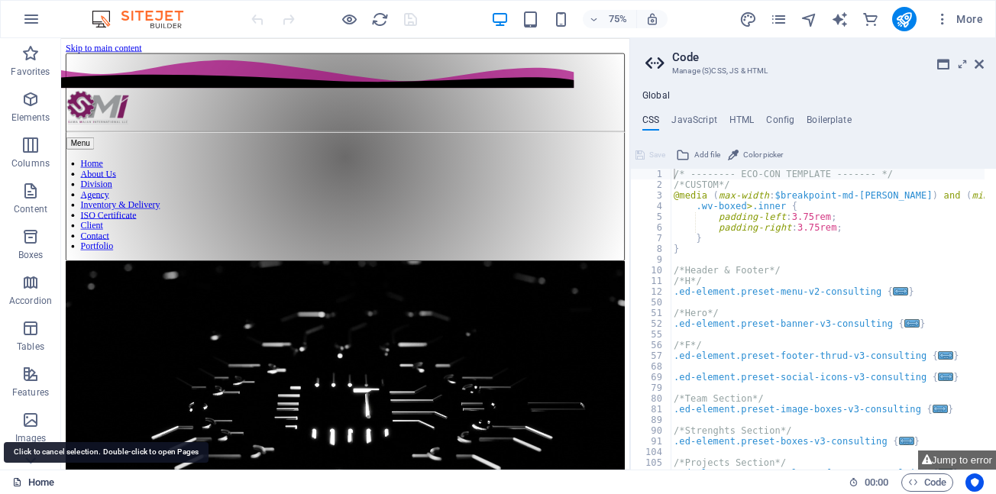
click at [40, 483] on link "Home" at bounding box center [33, 482] width 42 height 18
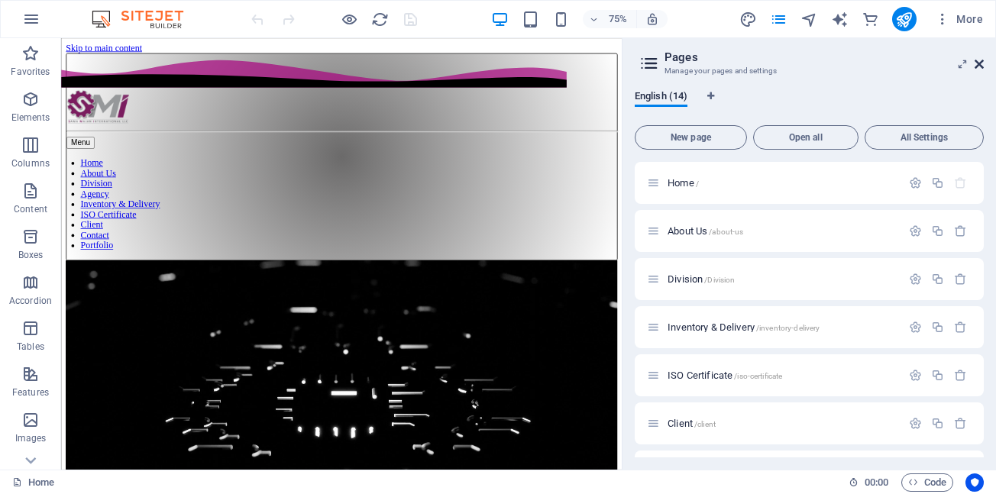
click at [980, 60] on icon at bounding box center [978, 64] width 9 height 12
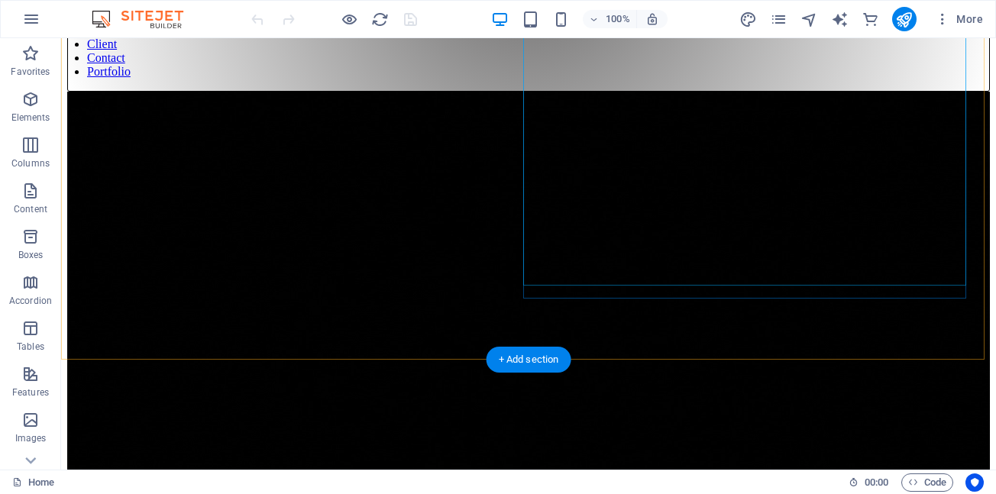
scroll to position [305, 0]
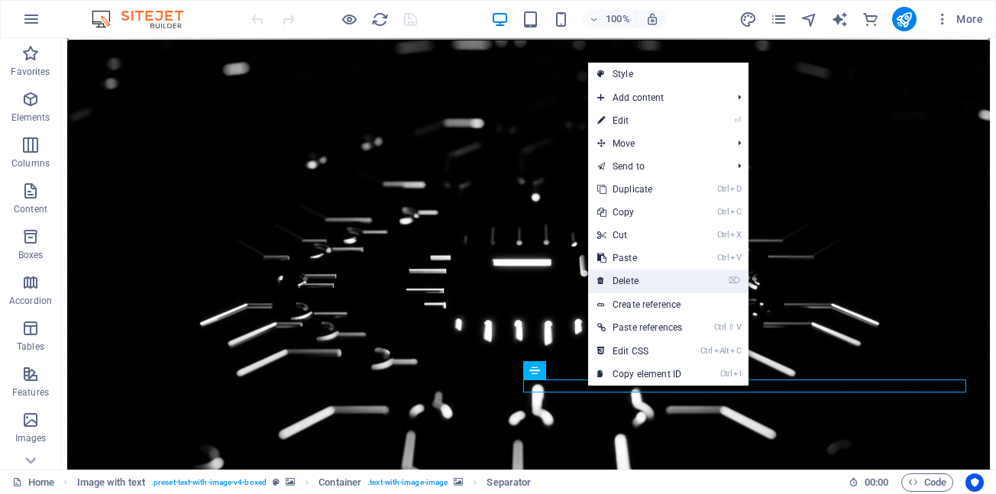
click at [635, 281] on link "⌦ Delete" at bounding box center [639, 281] width 103 height 23
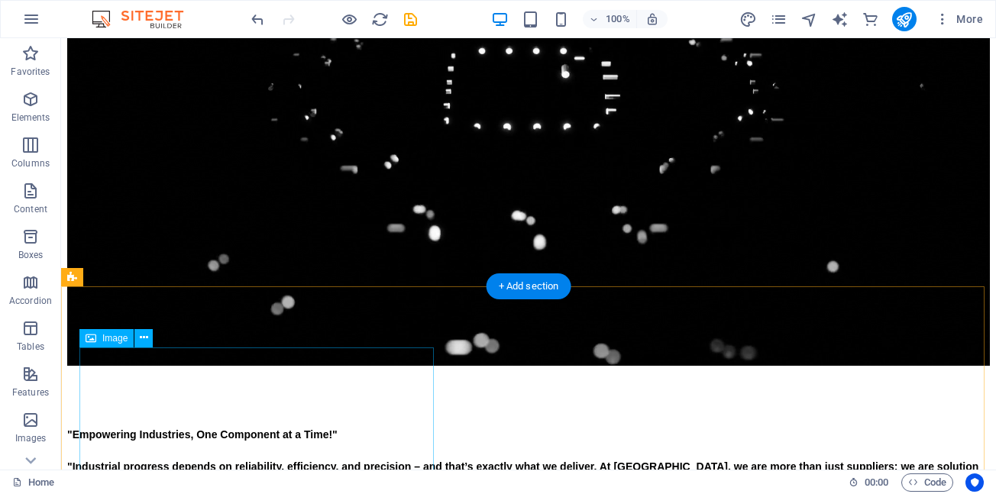
scroll to position [535, 0]
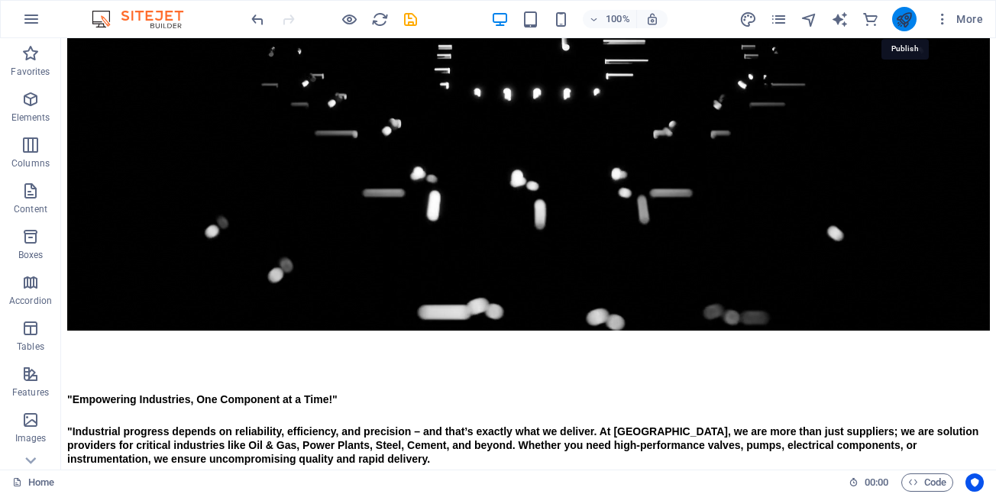
click at [903, 19] on icon "publish" at bounding box center [904, 20] width 18 height 18
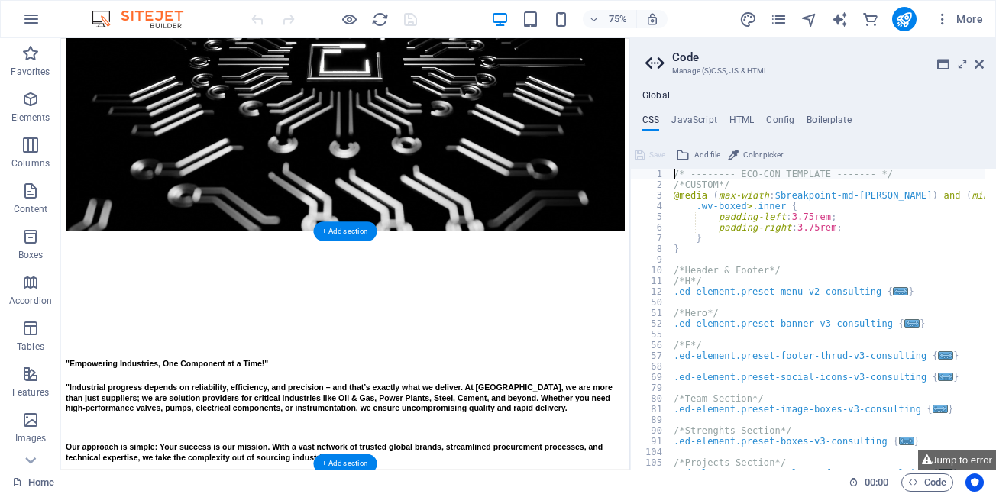
scroll to position [458, 0]
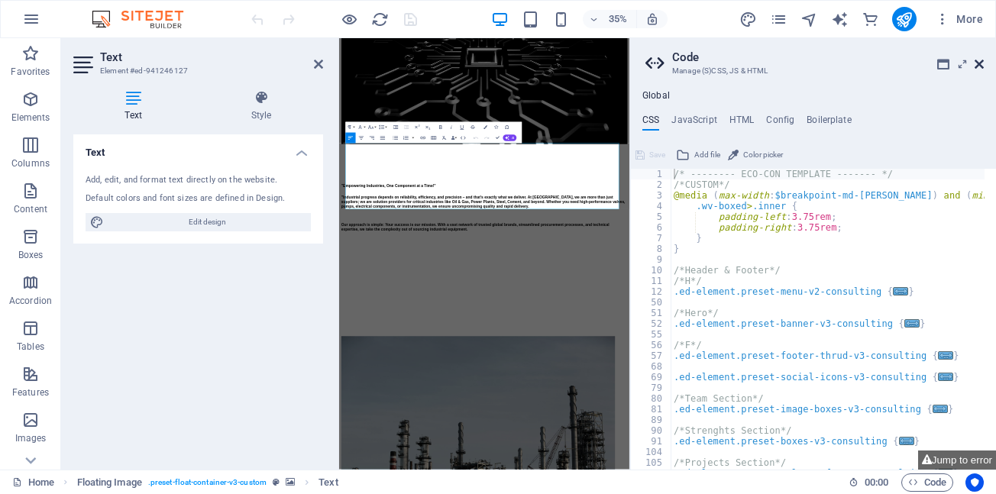
click at [981, 65] on icon at bounding box center [978, 64] width 9 height 12
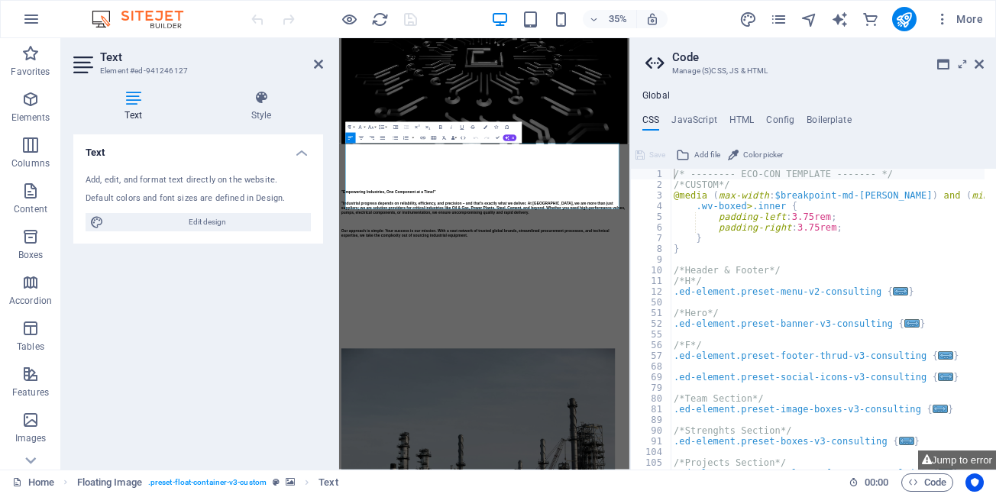
scroll to position [470, 0]
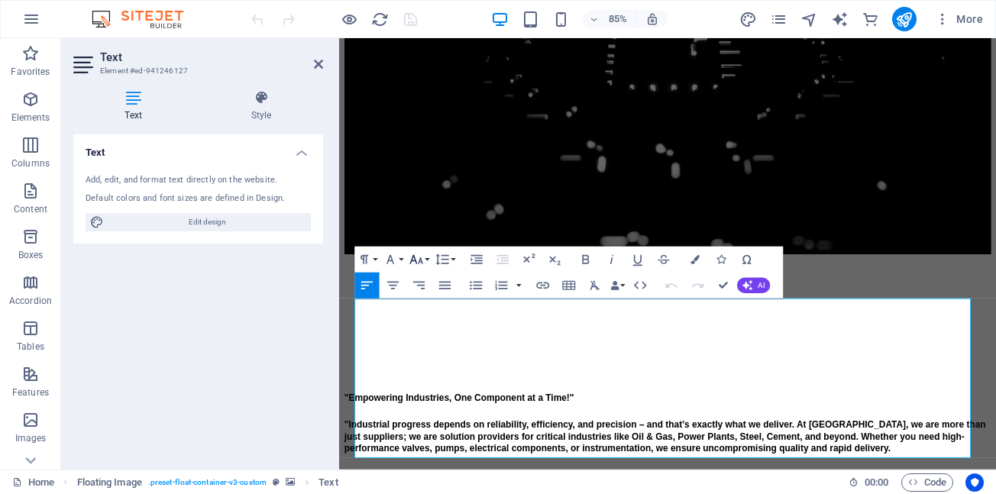
click at [425, 260] on button "Font Size" at bounding box center [418, 260] width 24 height 26
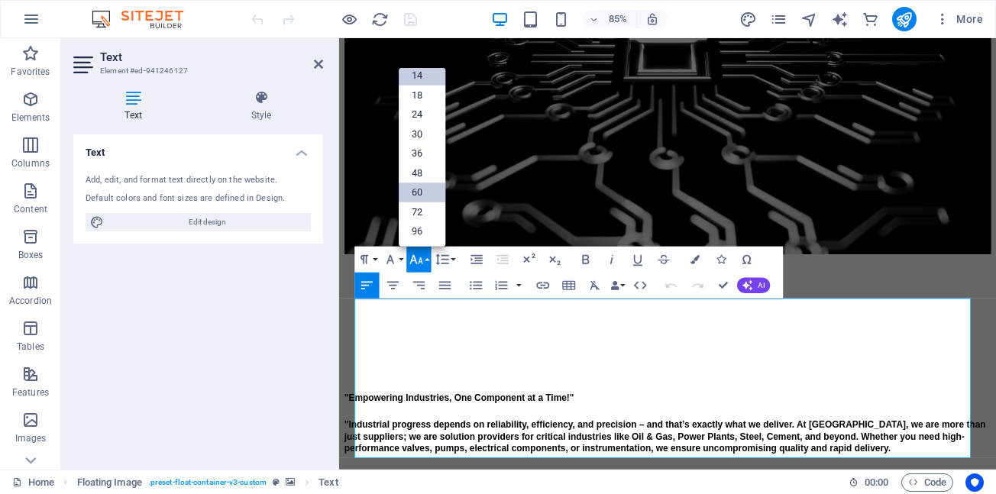
scroll to position [123, 0]
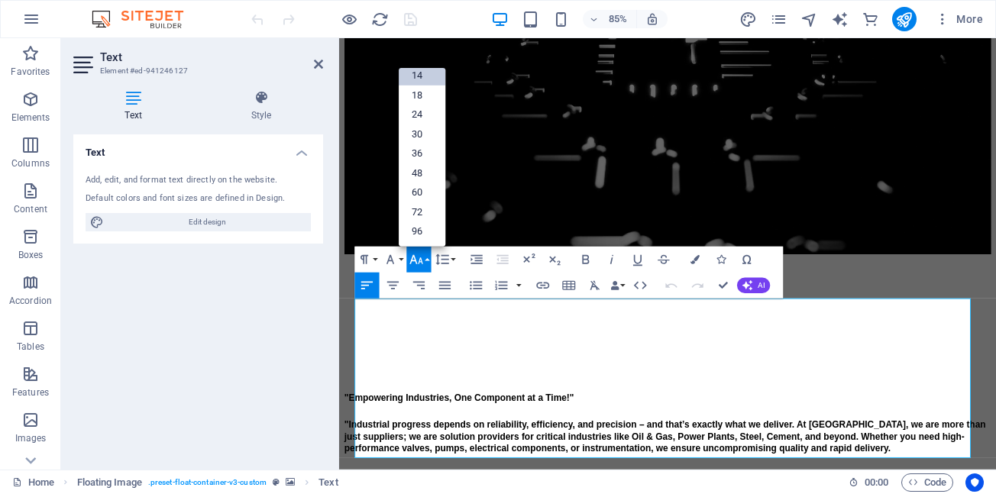
click at [418, 76] on link "14" at bounding box center [422, 76] width 47 height 20
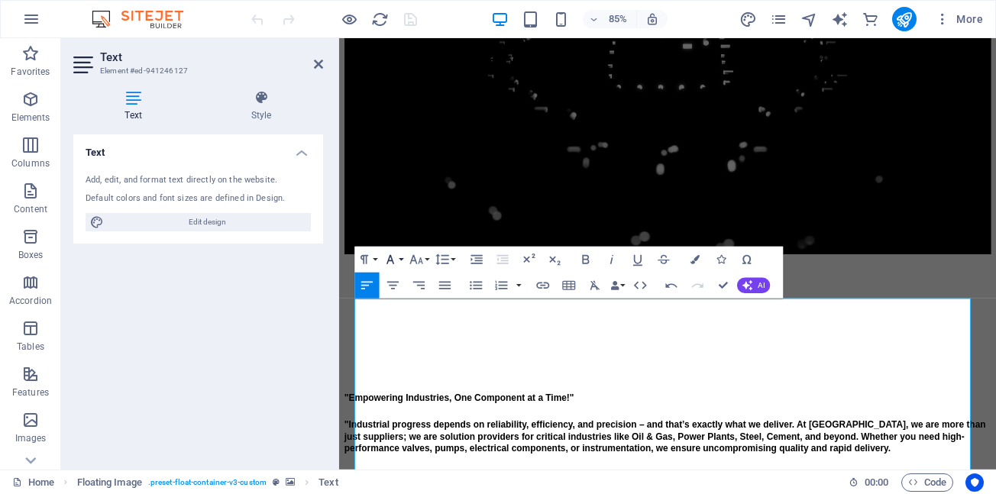
click at [401, 257] on button "Font Family" at bounding box center [392, 260] width 24 height 26
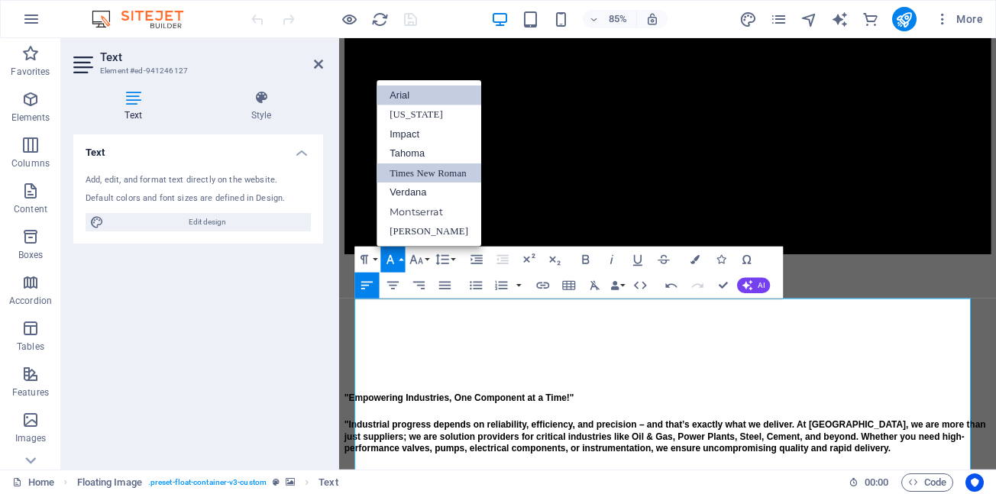
scroll to position [0, 0]
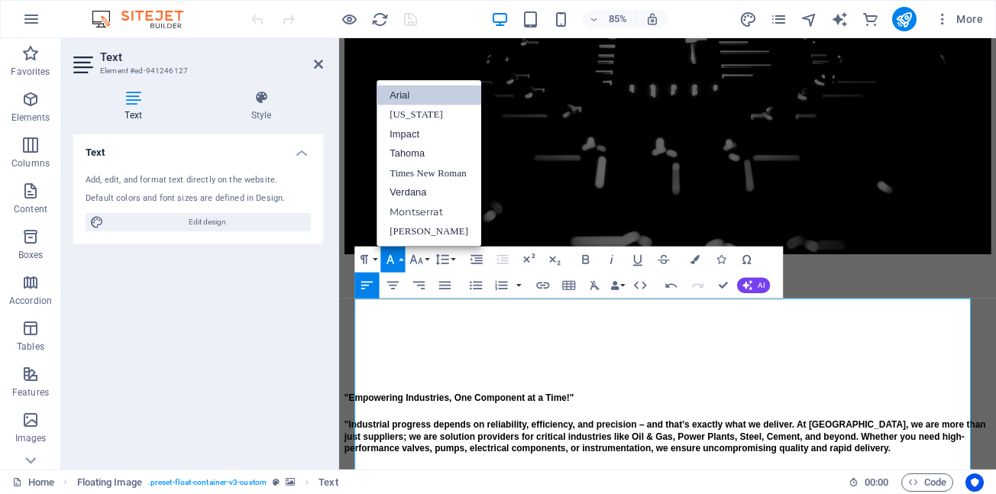
click at [409, 97] on link "Arial" at bounding box center [428, 96] width 105 height 20
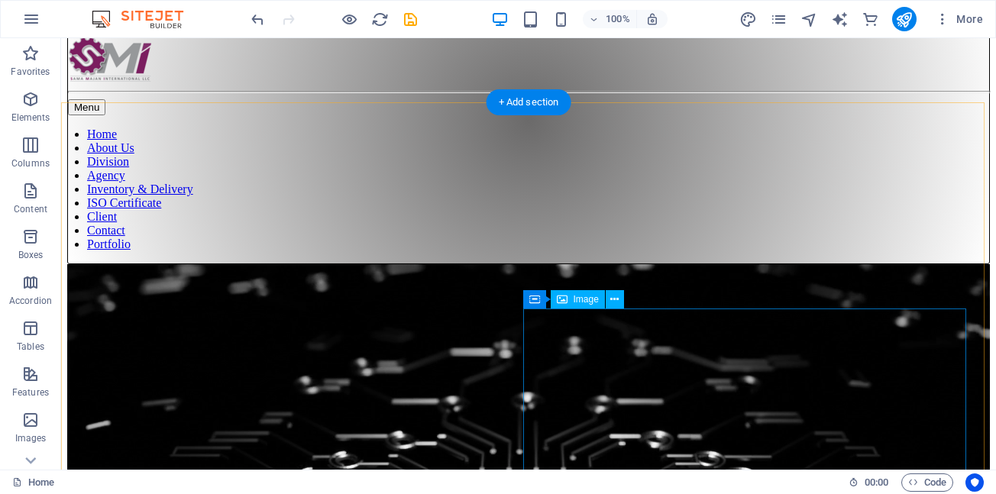
scroll to position [81, 0]
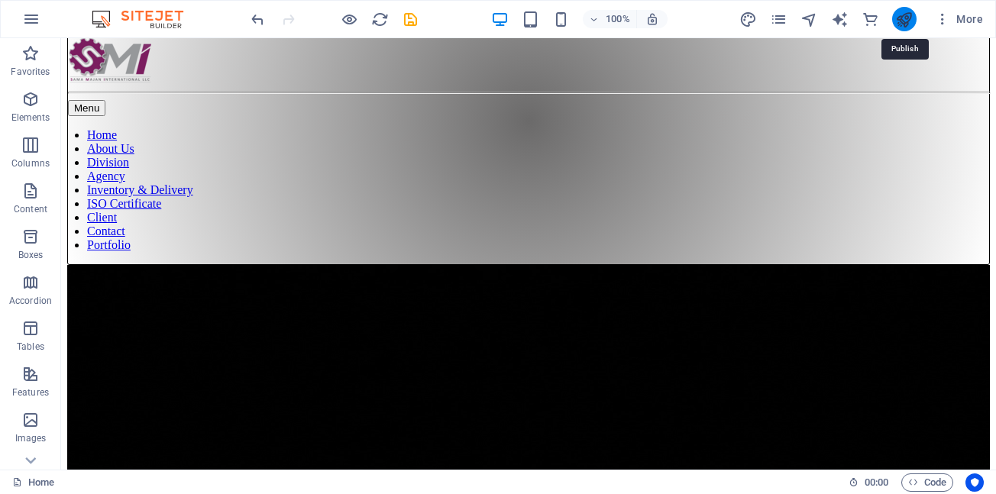
click at [903, 21] on icon "publish" at bounding box center [904, 20] width 18 height 18
